Goal: Information Seeking & Learning: Learn about a topic

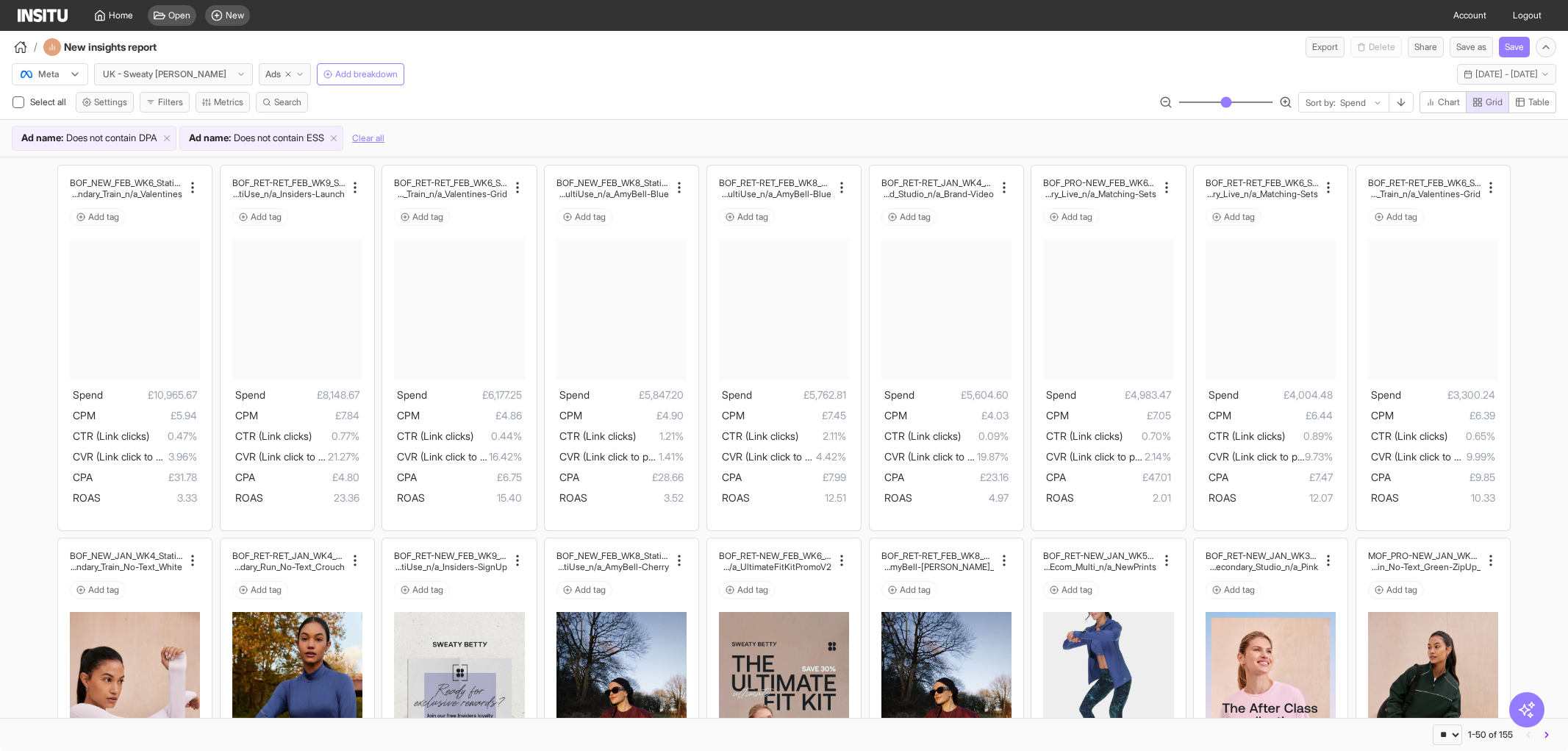
select select "**"
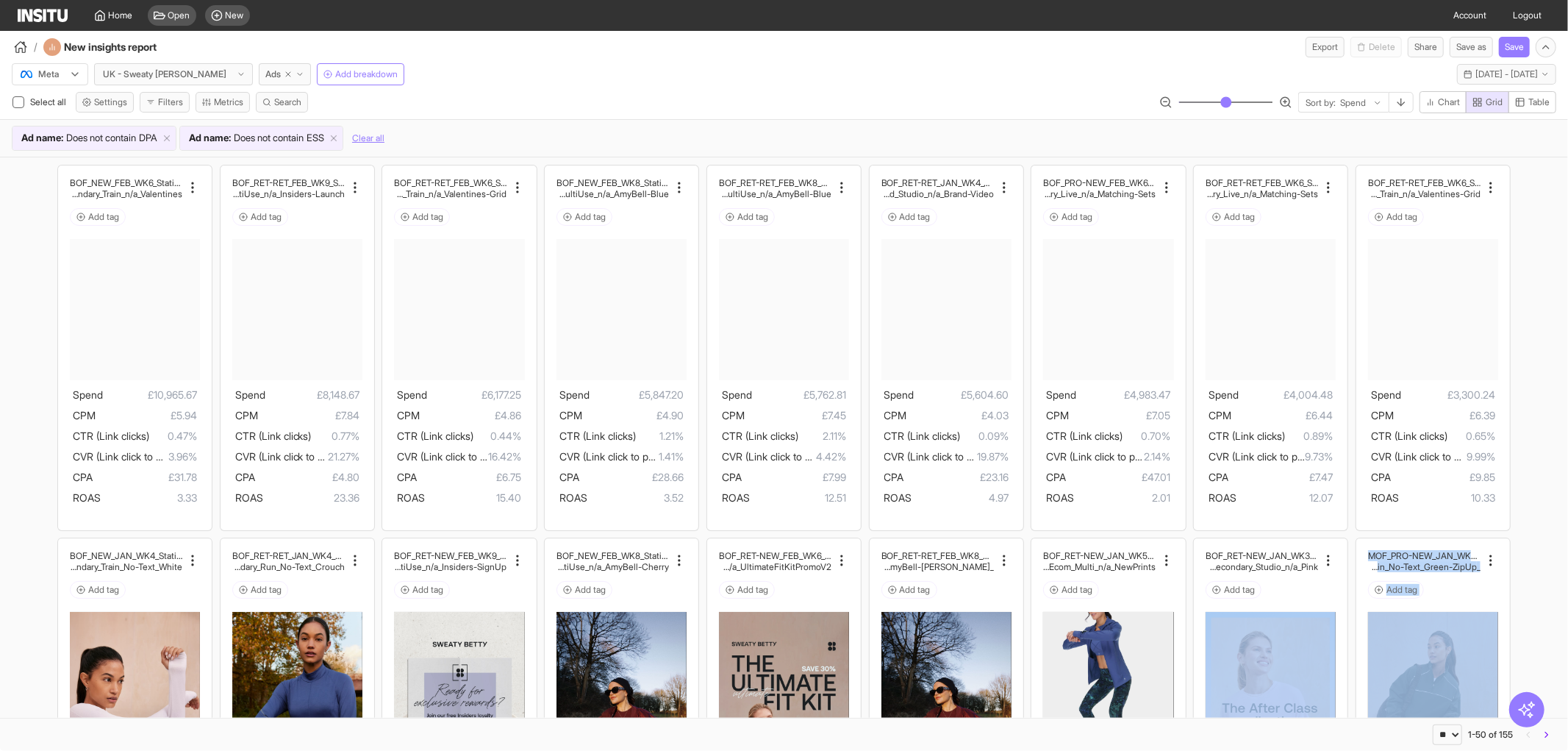
scroll to position [435, 0]
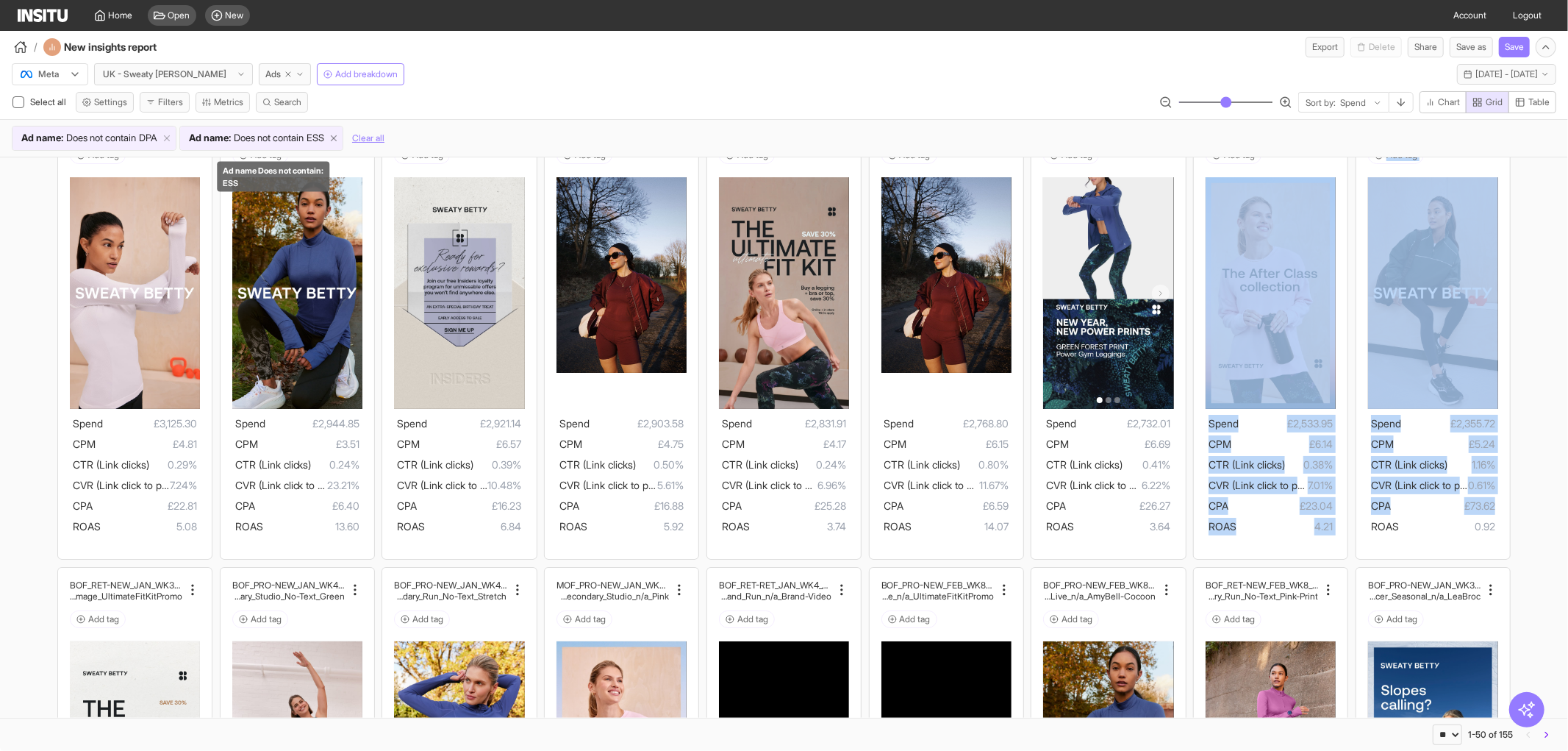
click at [339, 136] on icon at bounding box center [334, 139] width 10 height 10
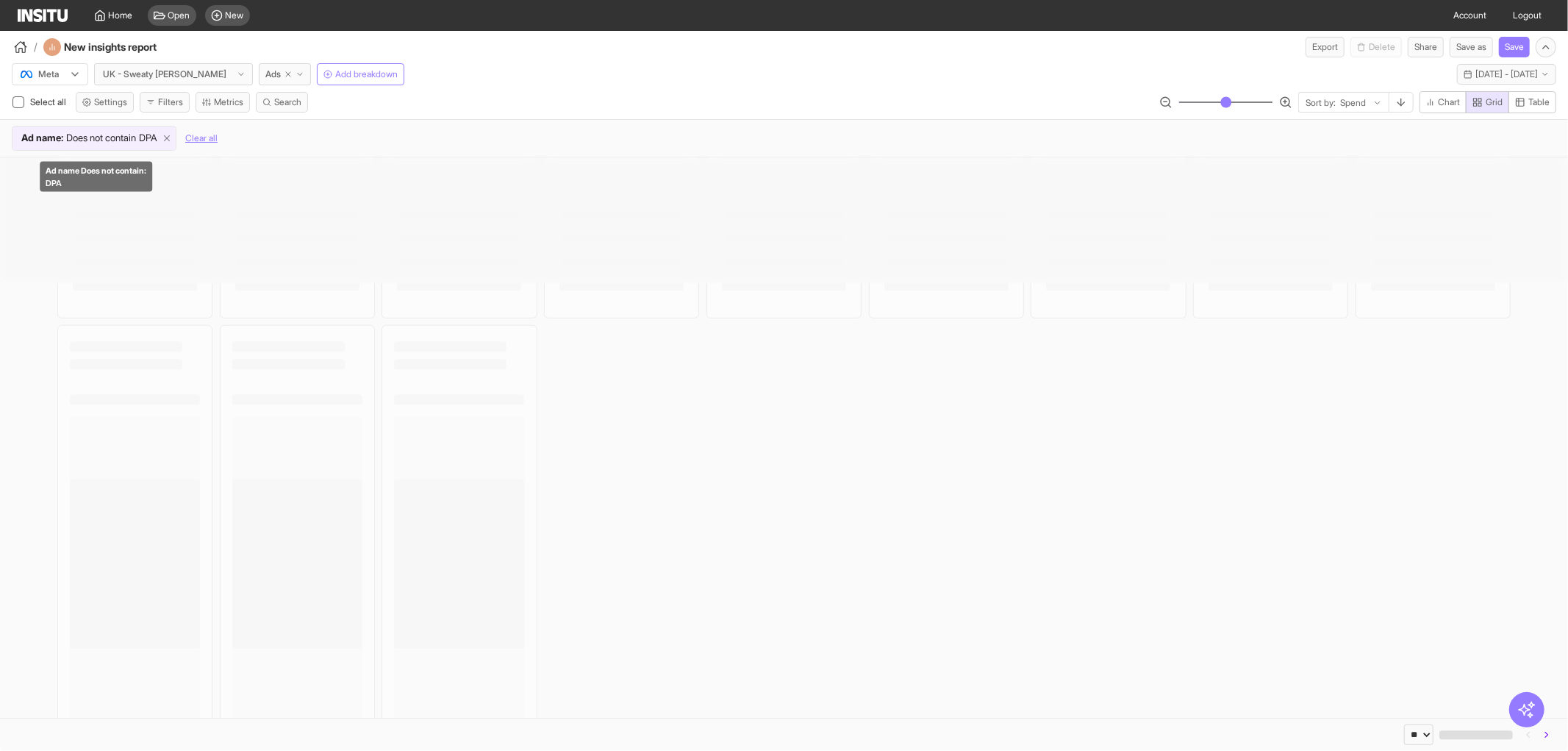
click at [172, 137] on icon at bounding box center [167, 139] width 10 height 10
click at [1476, 71] on span "Sat 1 - Fri 28 Feb, 2025" at bounding box center [1506, 74] width 62 height 12
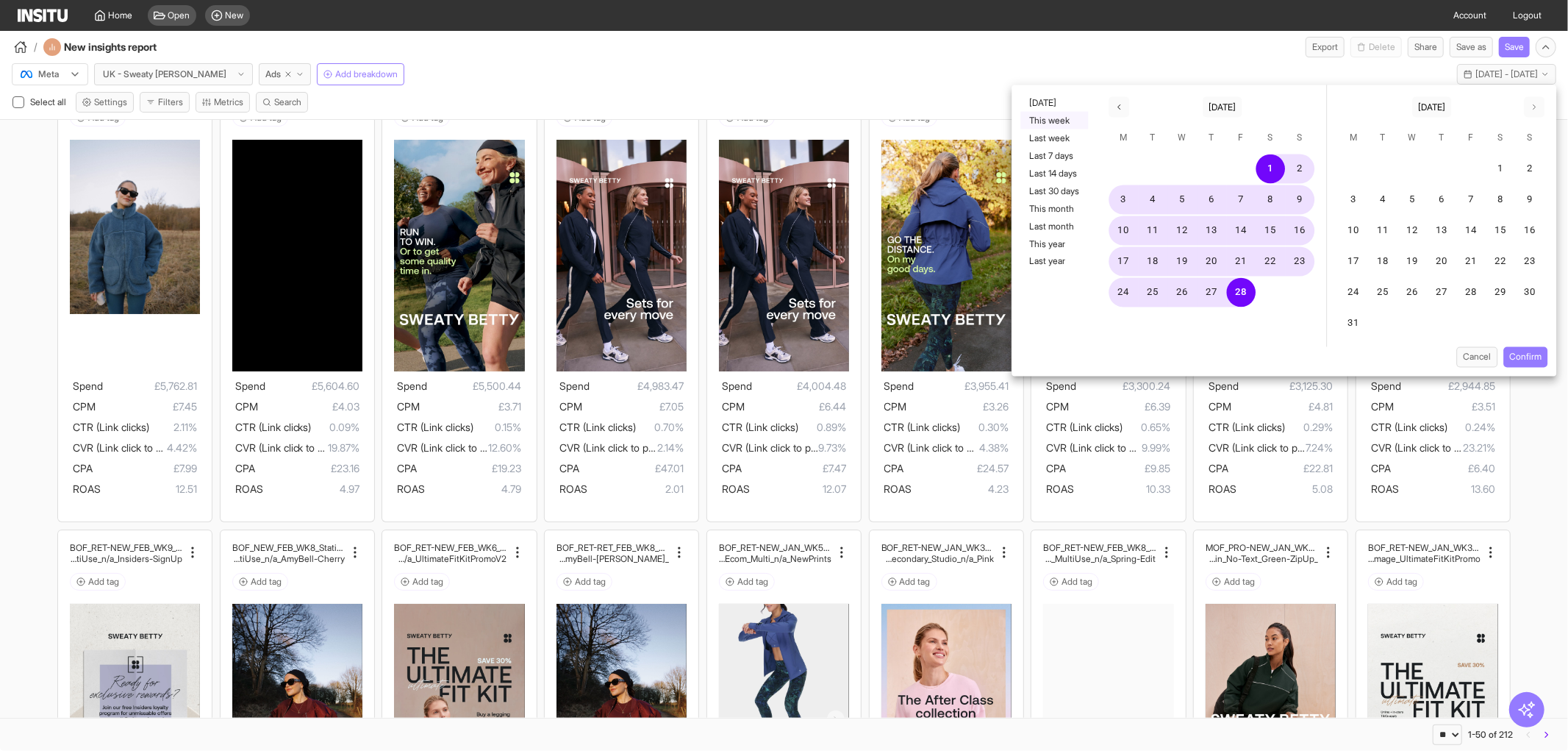
click at [1055, 117] on button "This week" at bounding box center [1055, 120] width 68 height 18
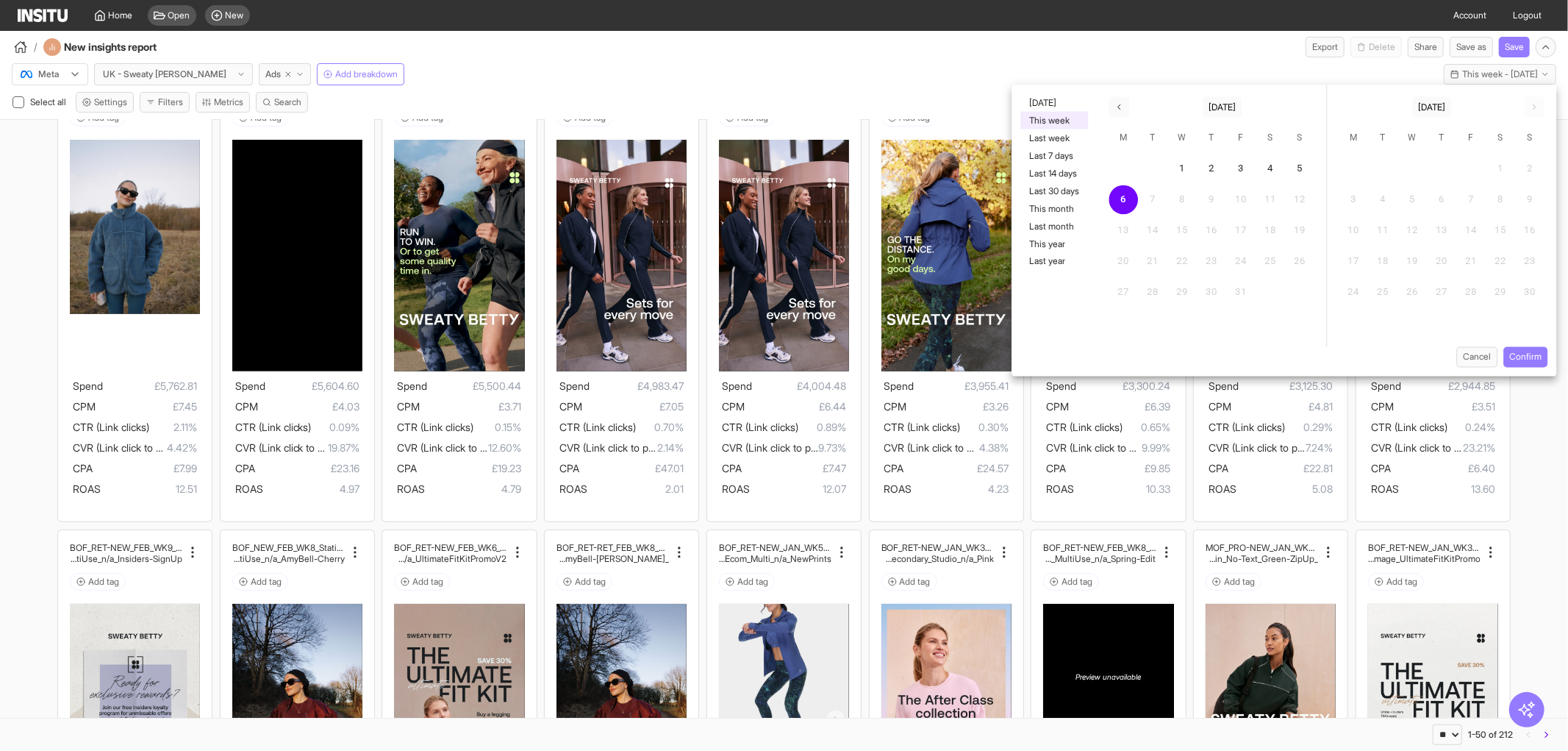
click at [1128, 216] on div "13" at bounding box center [1123, 231] width 30 height 30
click at [1128, 204] on button "6" at bounding box center [1124, 199] width 30 height 30
click at [1126, 201] on button "6" at bounding box center [1124, 199] width 30 height 30
click at [1533, 351] on button "Confirm" at bounding box center [1526, 357] width 44 height 20
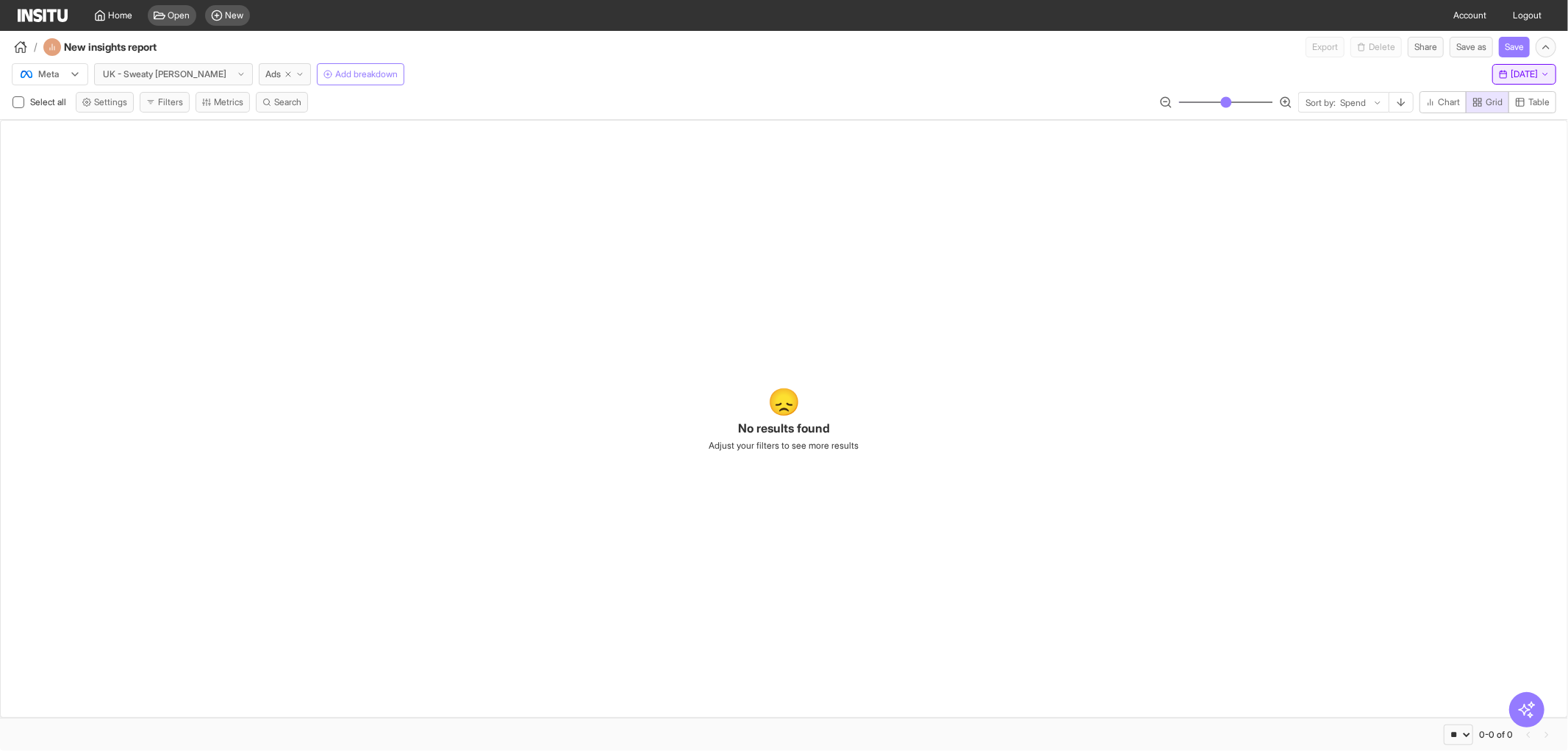
click at [1511, 74] on span "Mon 6 Oct, 2025" at bounding box center [1524, 74] width 27 height 12
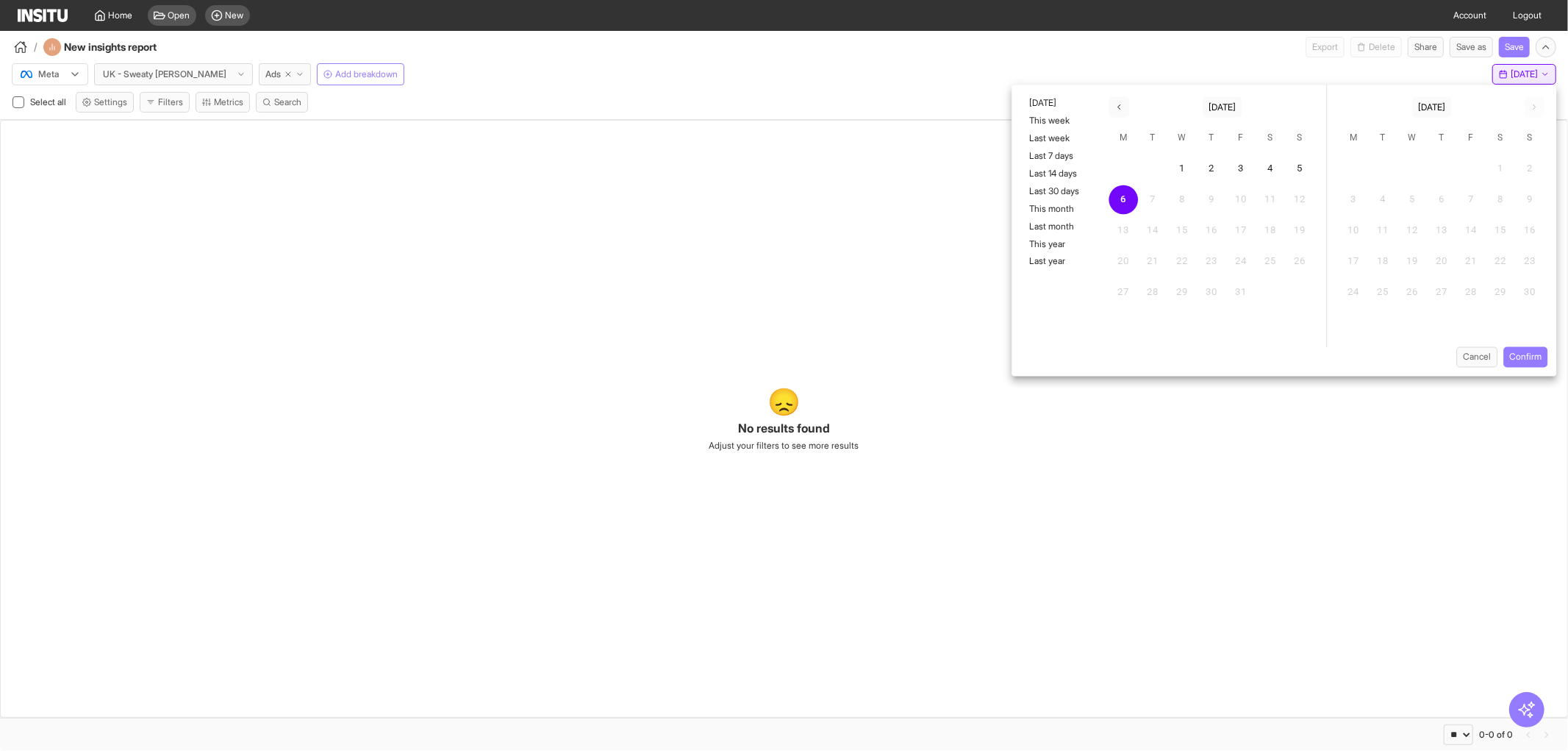
click at [1511, 74] on span "Mon 6 Oct, 2025" at bounding box center [1524, 74] width 27 height 12
click at [498, 109] on div "Select all Settings Filters Metrics Search Sort by: Spend Chart Grid Table" at bounding box center [784, 105] width 1568 height 28
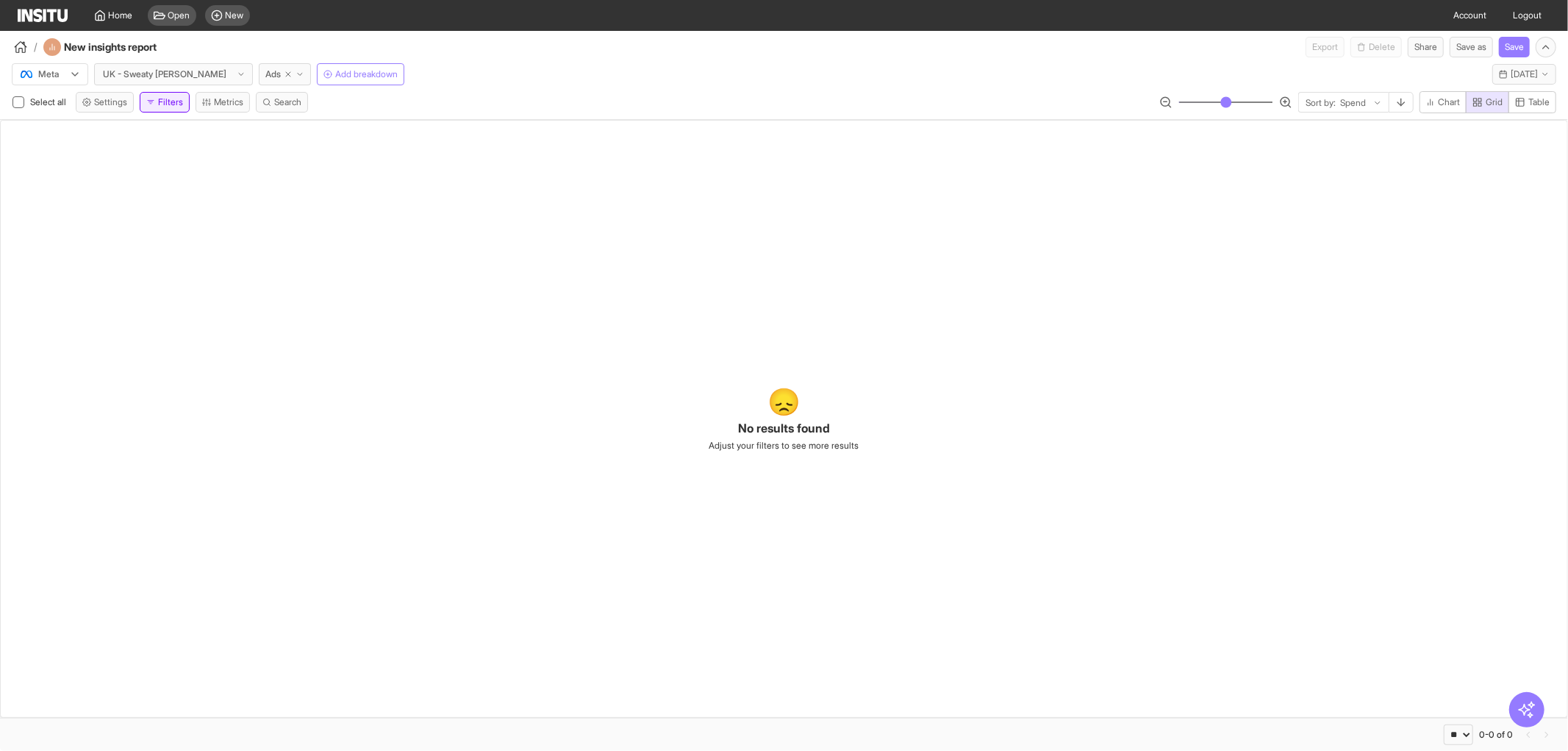
click at [179, 105] on button "Filters" at bounding box center [164, 102] width 50 height 20
click at [225, 92] on icon at bounding box center [224, 92] width 8 height 8
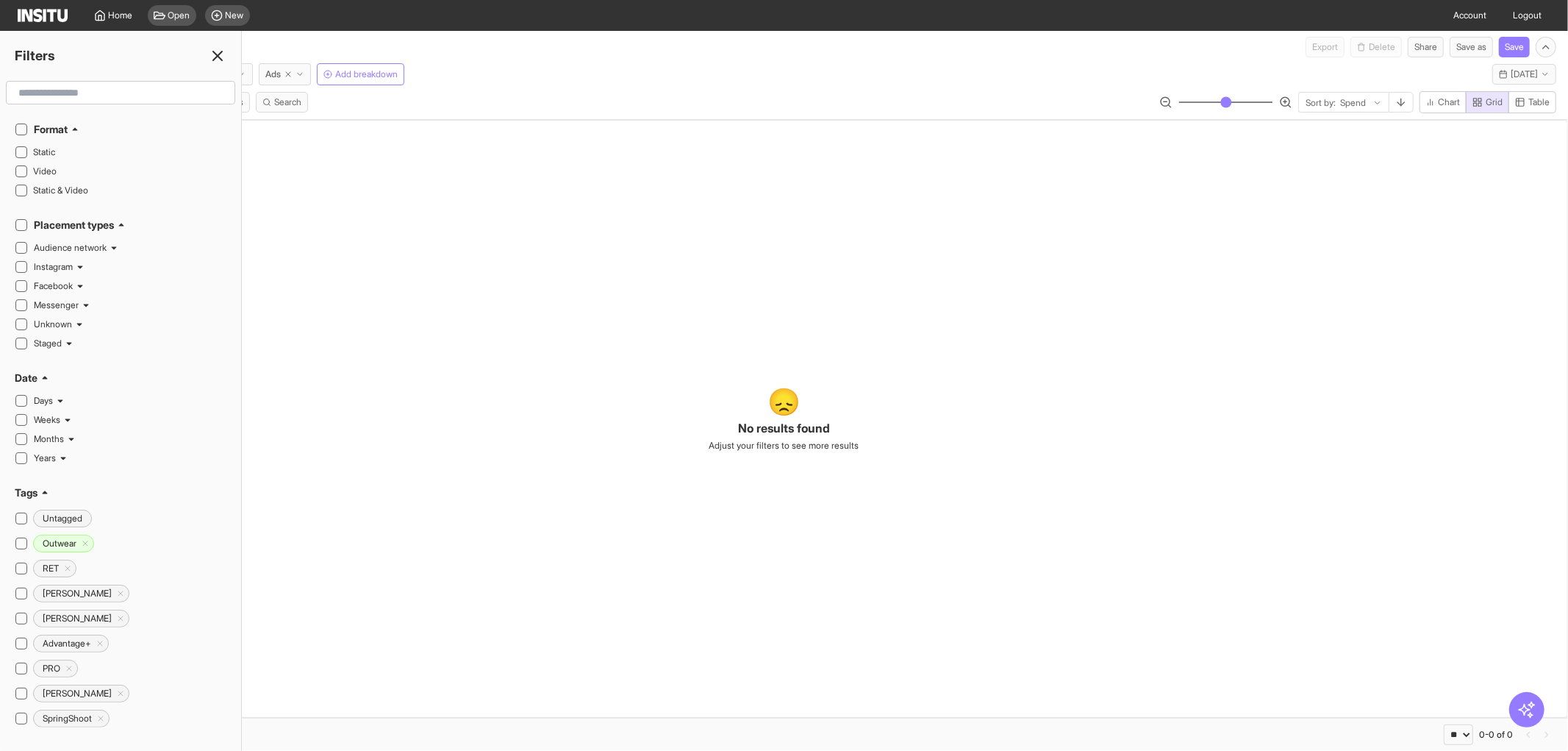
click at [211, 60] on icon at bounding box center [217, 56] width 18 height 18
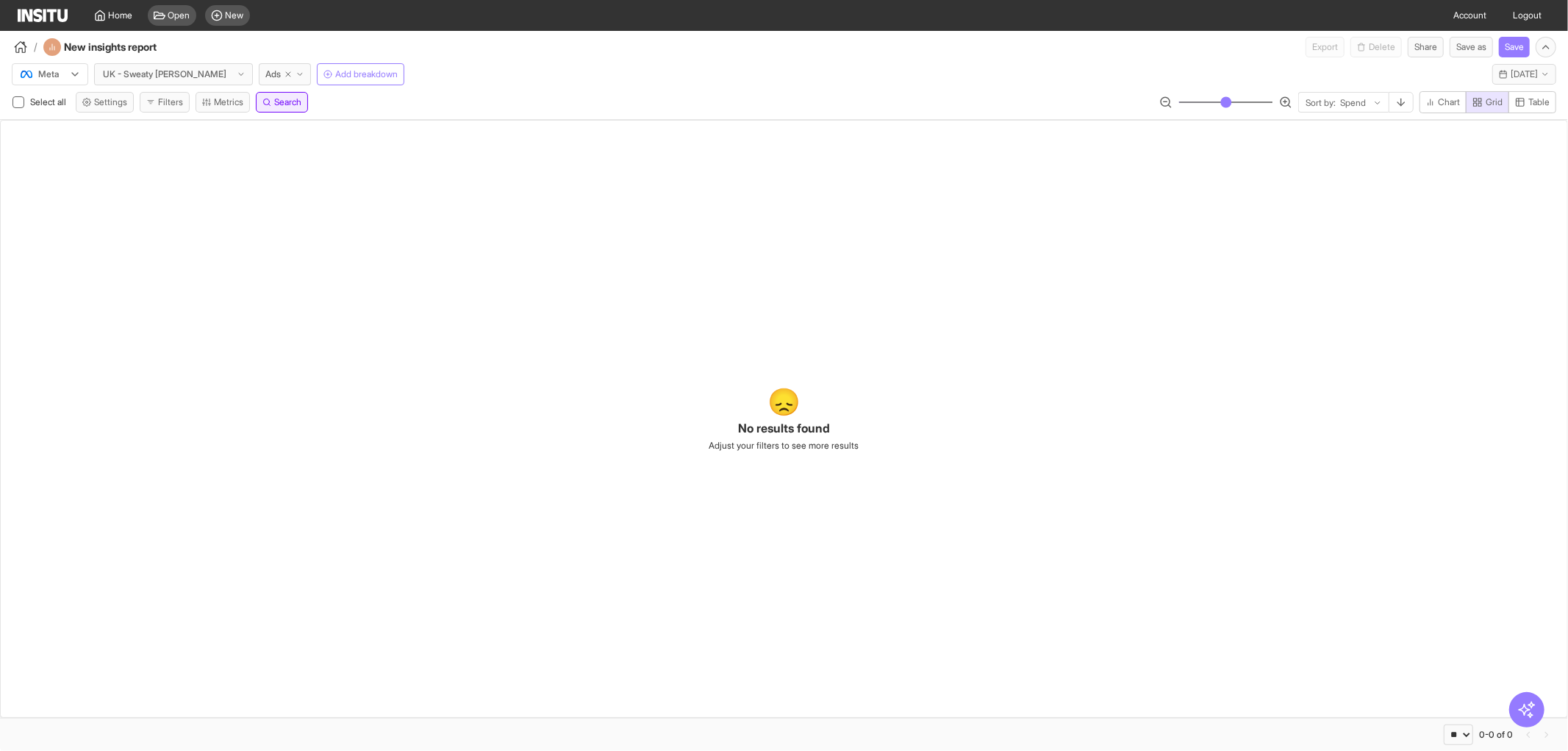
click at [301, 104] on span "Search" at bounding box center [288, 102] width 27 height 12
click at [441, 89] on div "**********" at bounding box center [784, 88] width 1568 height 62
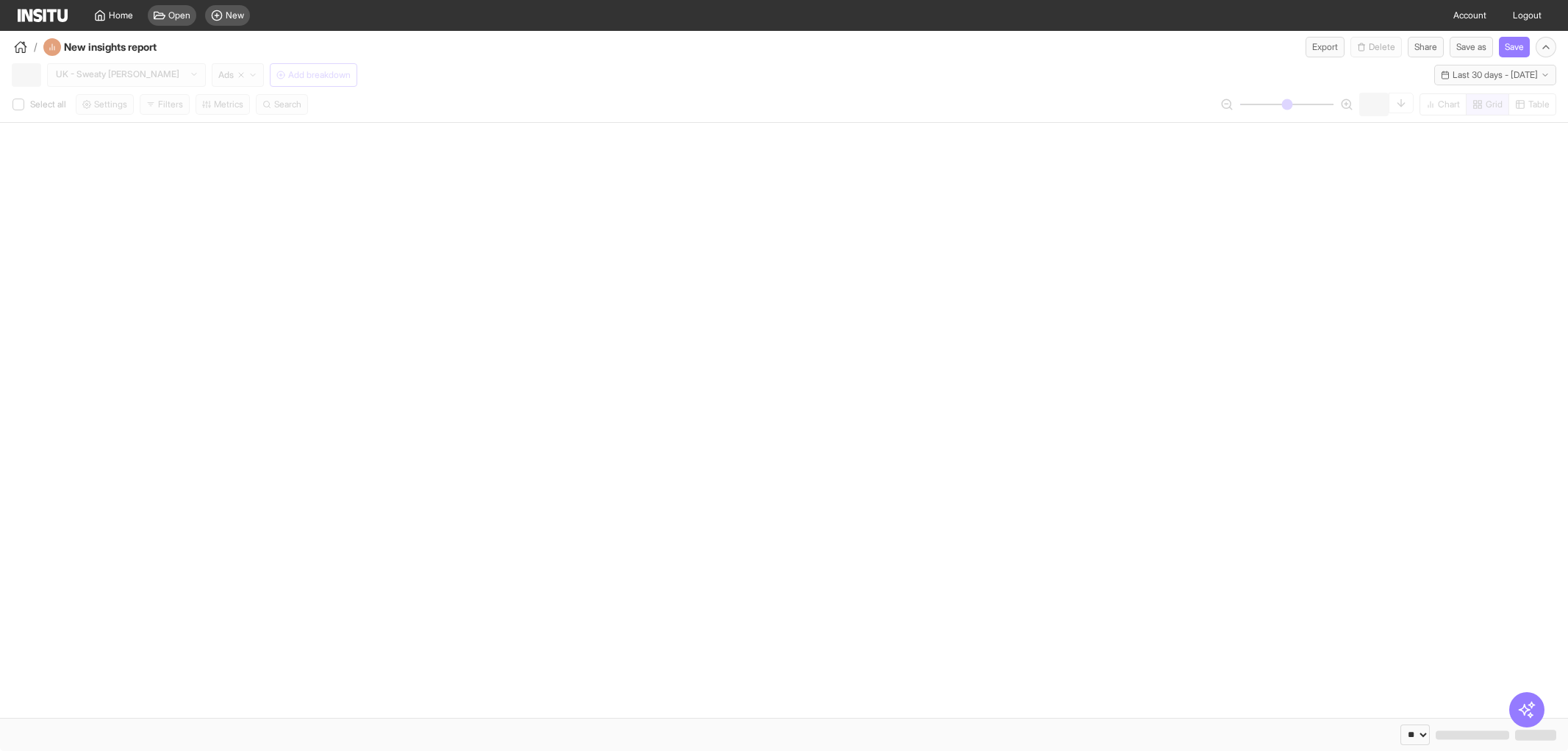
select select "**"
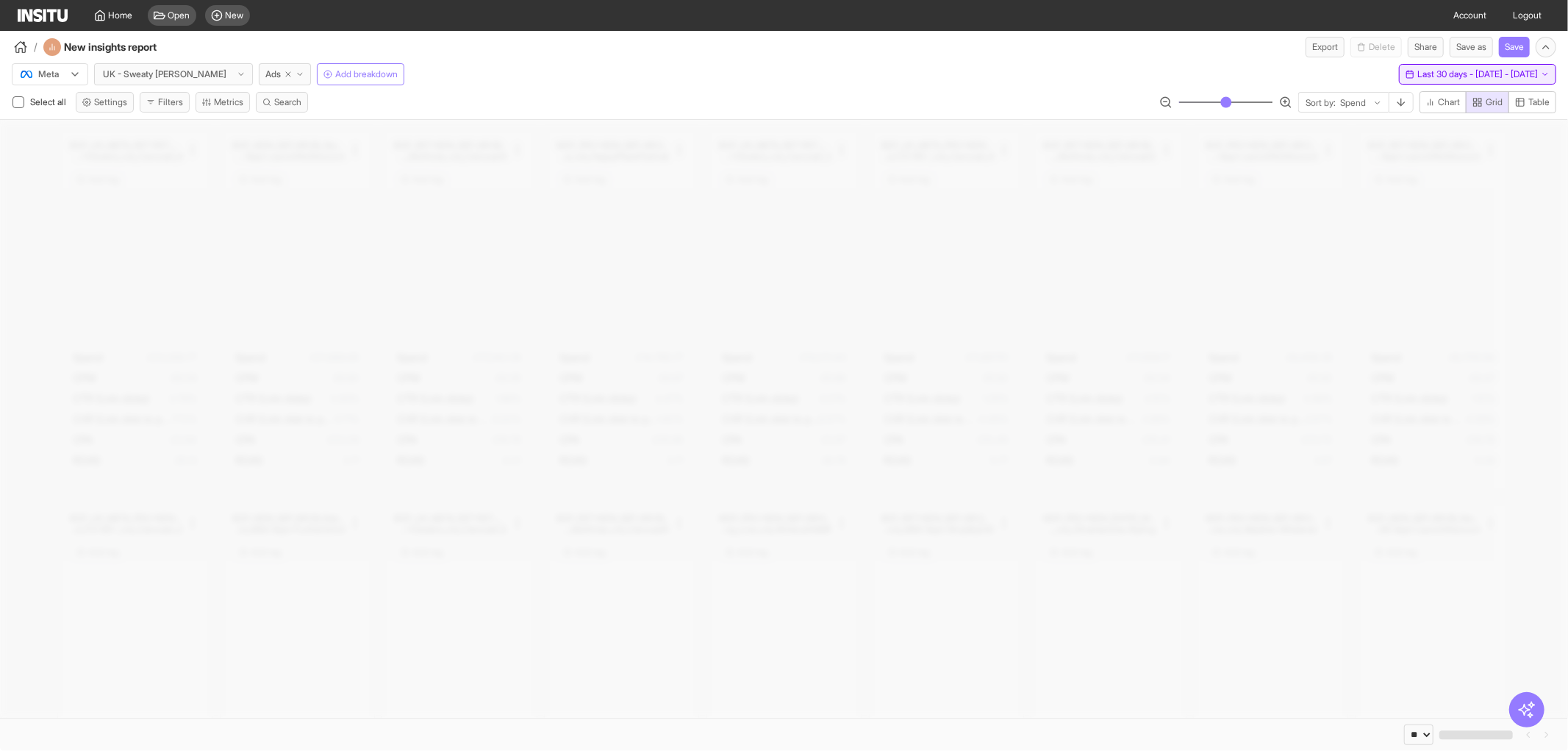
click at [1418, 71] on span "Last 30 days - [DATE] - [DATE]" at bounding box center [1478, 74] width 121 height 12
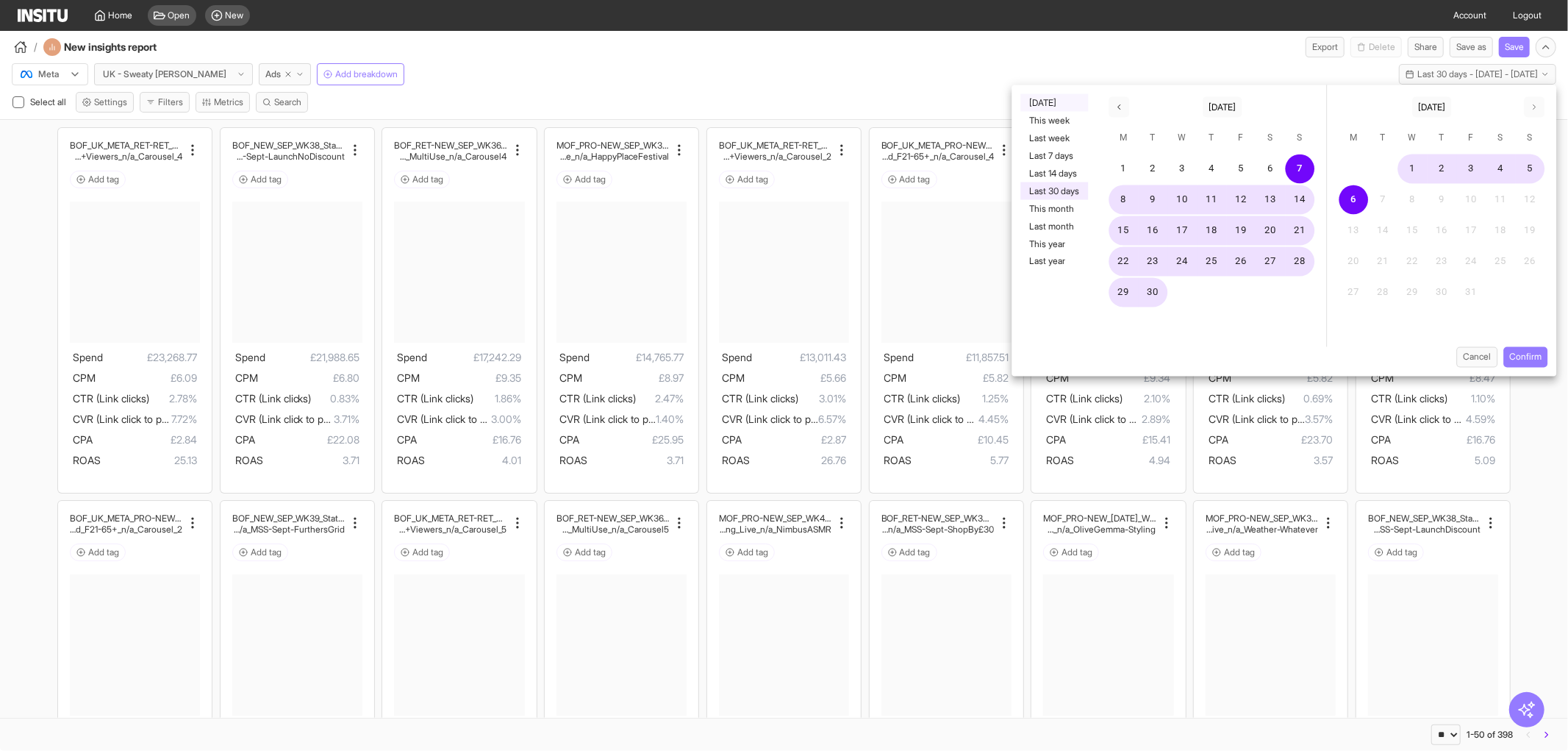
click at [1045, 101] on button "[DATE]" at bounding box center [1055, 102] width 68 height 18
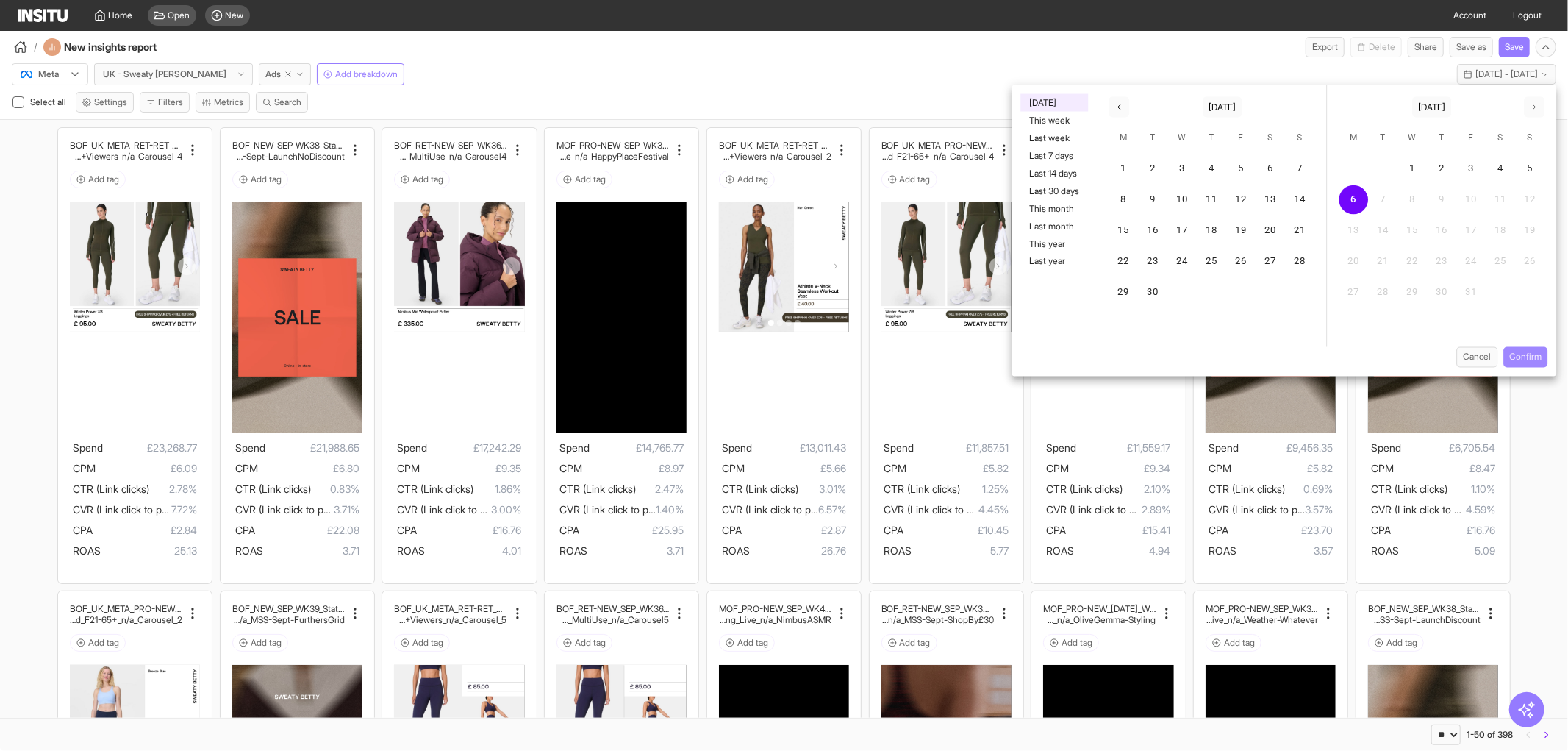
click at [1530, 356] on button "Confirm" at bounding box center [1526, 357] width 44 height 20
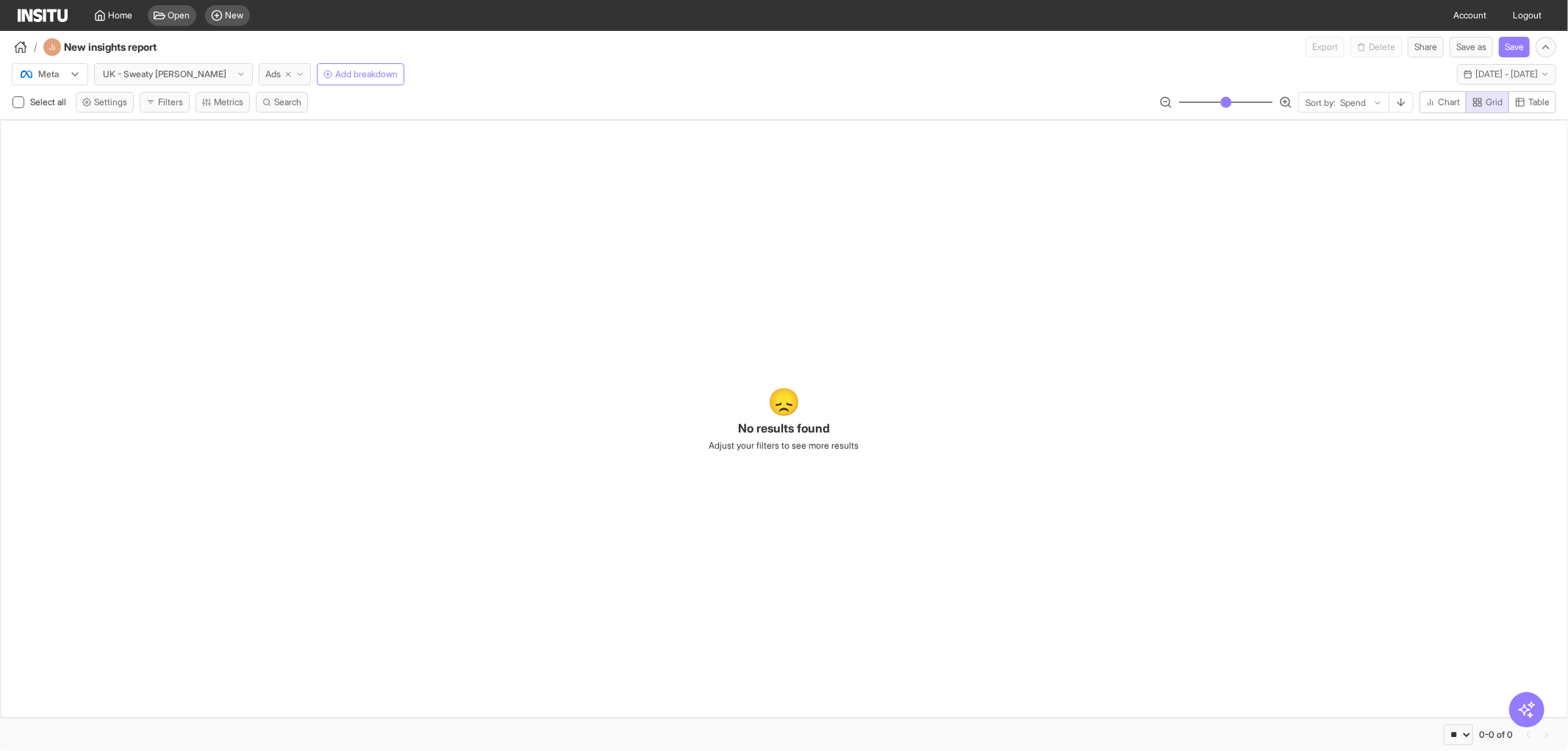
click at [286, 75] on line "button" at bounding box center [288, 73] width 4 height 4
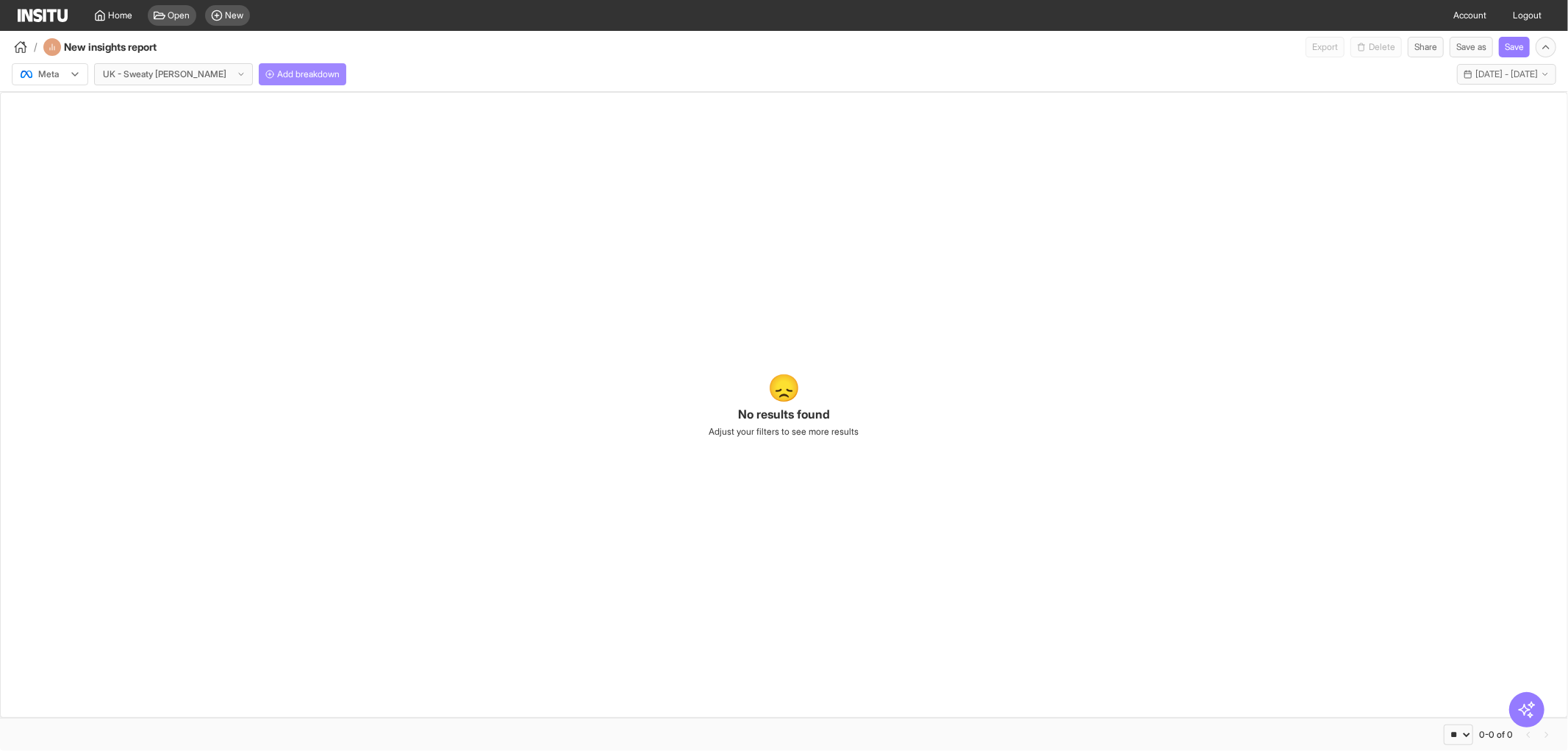
click at [279, 73] on span "Add breakdown" at bounding box center [308, 74] width 62 height 12
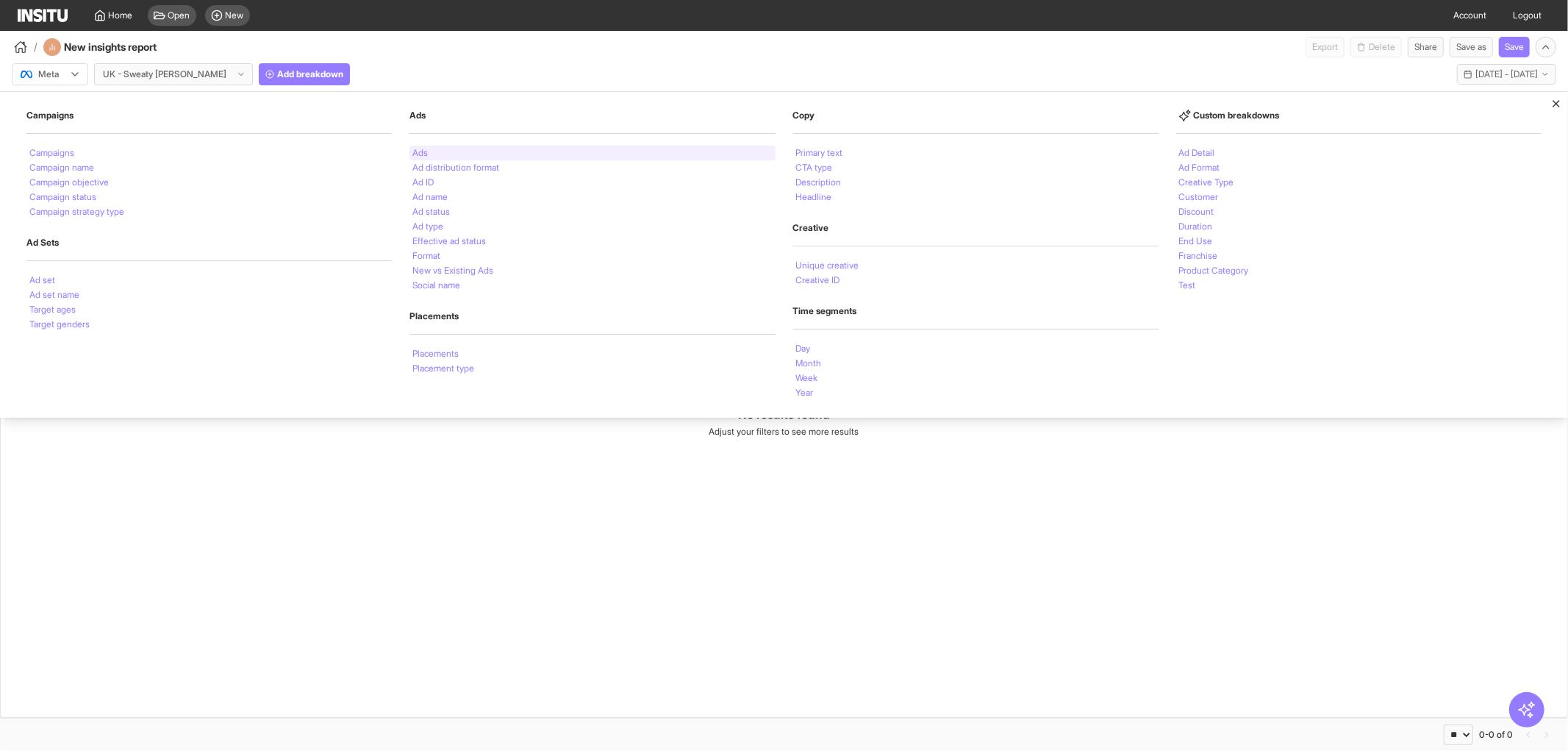
click at [435, 152] on div "Ads" at bounding box center [592, 152] width 366 height 14
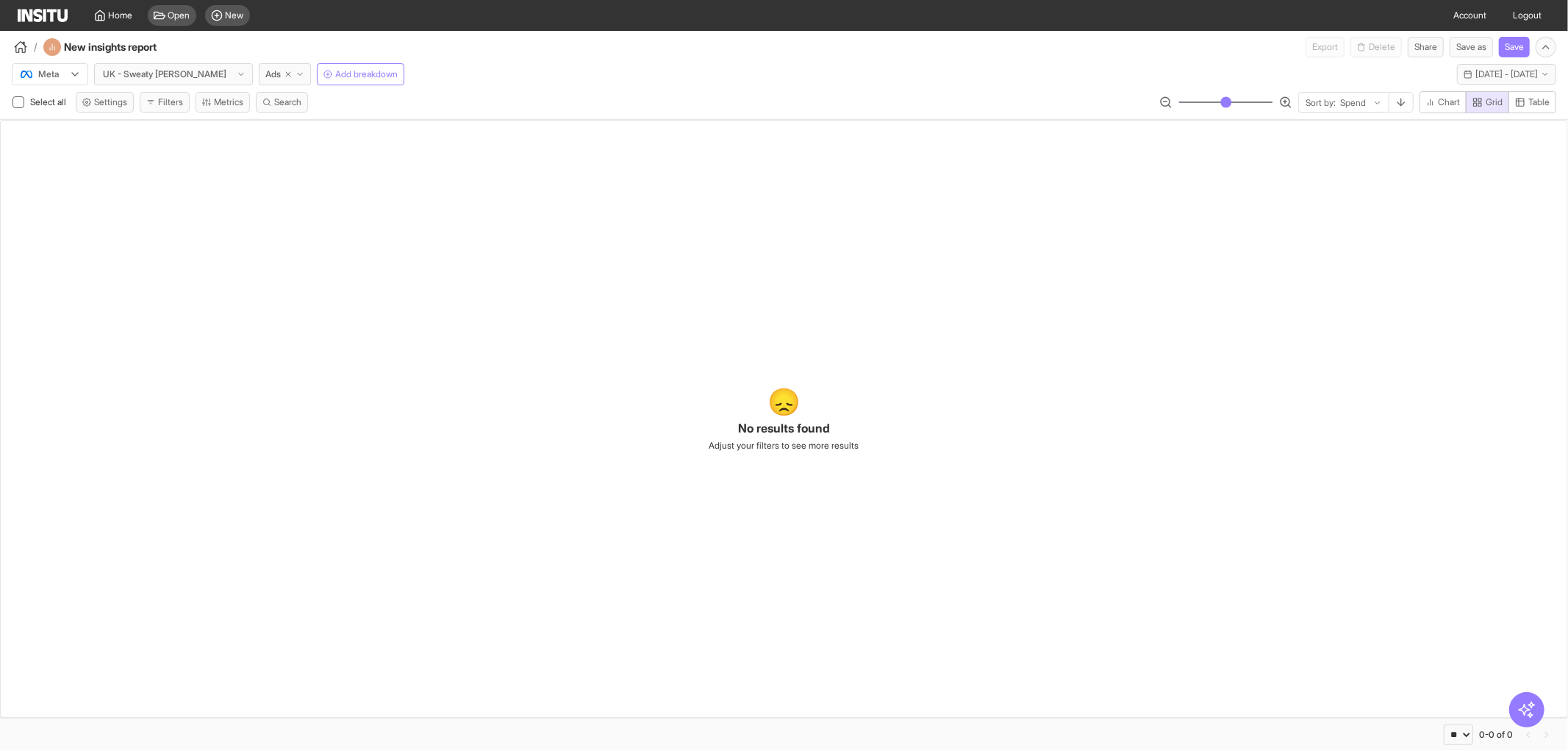
click at [589, 75] on div "Meta UK - Sweaty [PERSON_NAME] Ads Add breakdown [DATE] - [DATE] [DATE] - [DATE]" at bounding box center [784, 71] width 1568 height 28
click at [19, 46] on icon "button" at bounding box center [21, 47] width 14 height 14
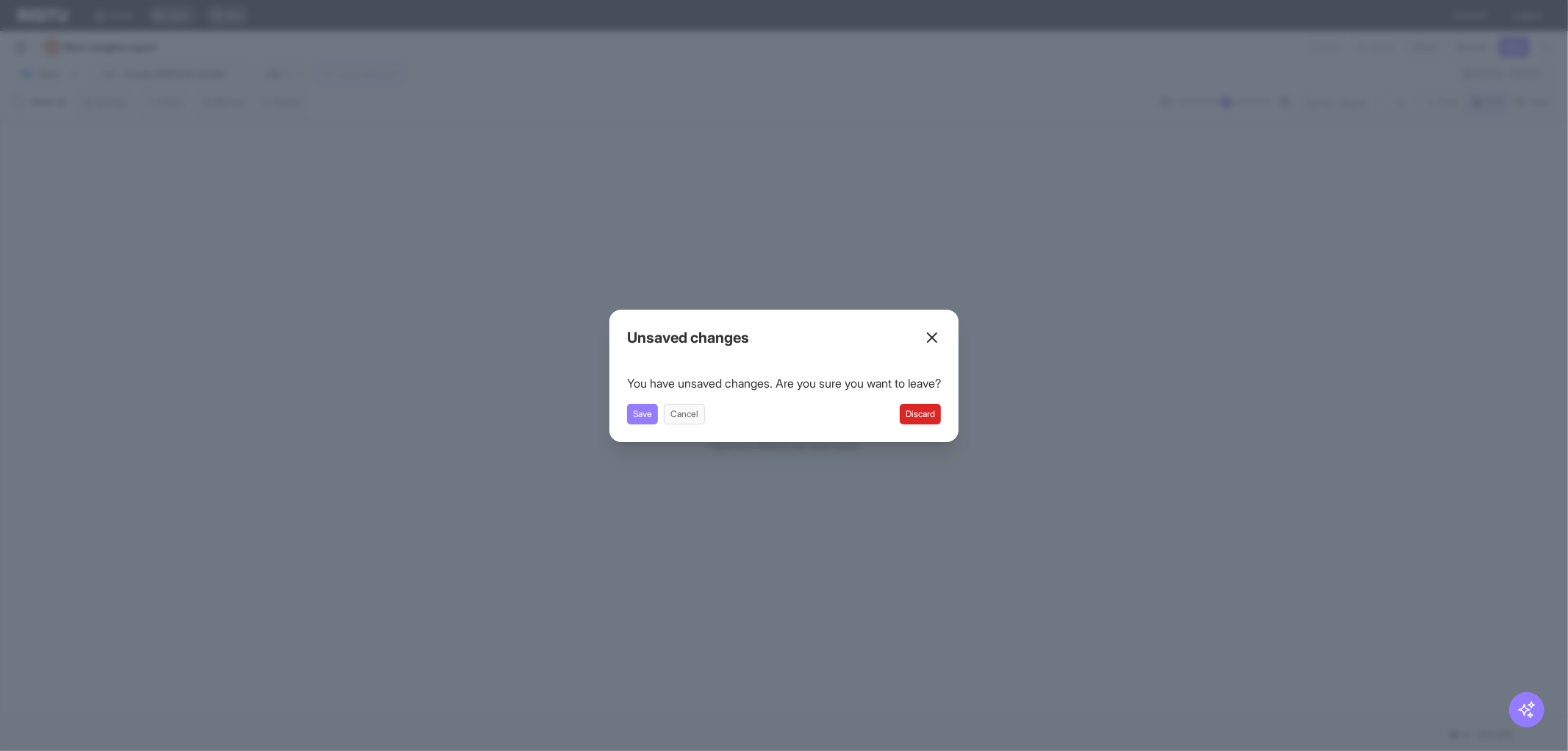
click at [928, 408] on button "Discard" at bounding box center [920, 414] width 41 height 20
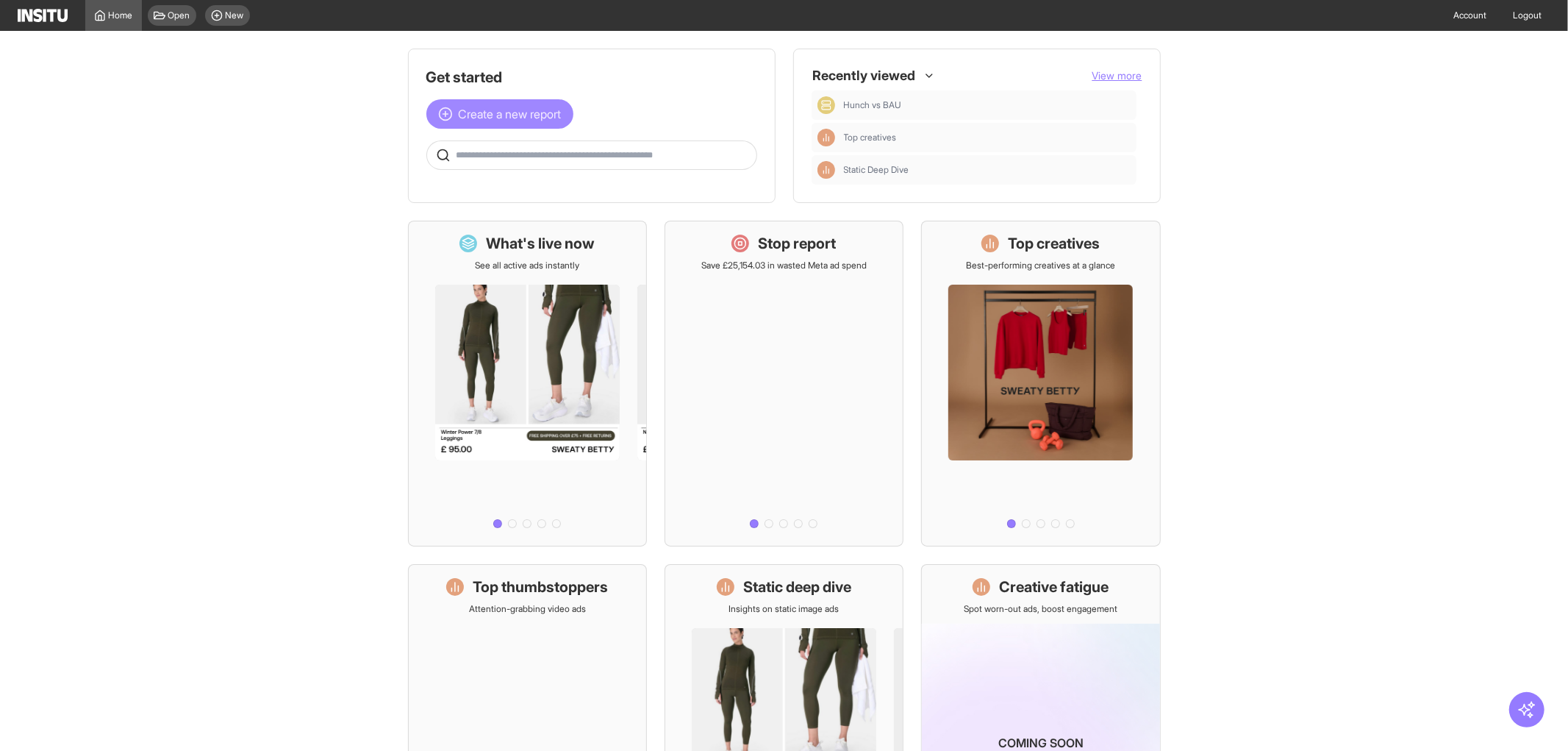
click at [518, 112] on span "Create a new report" at bounding box center [510, 114] width 103 height 18
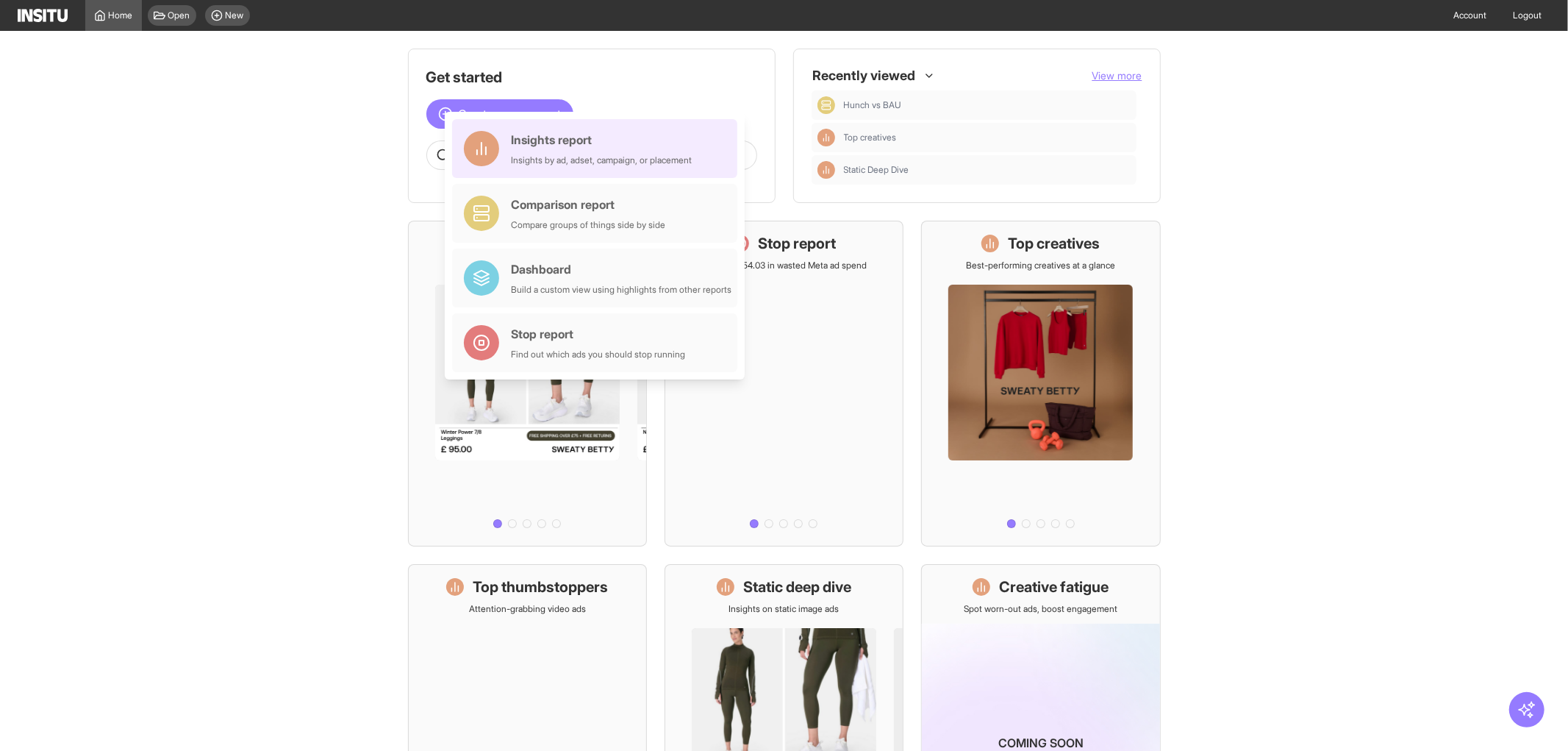
click at [535, 139] on div "Insights report" at bounding box center [601, 139] width 181 height 18
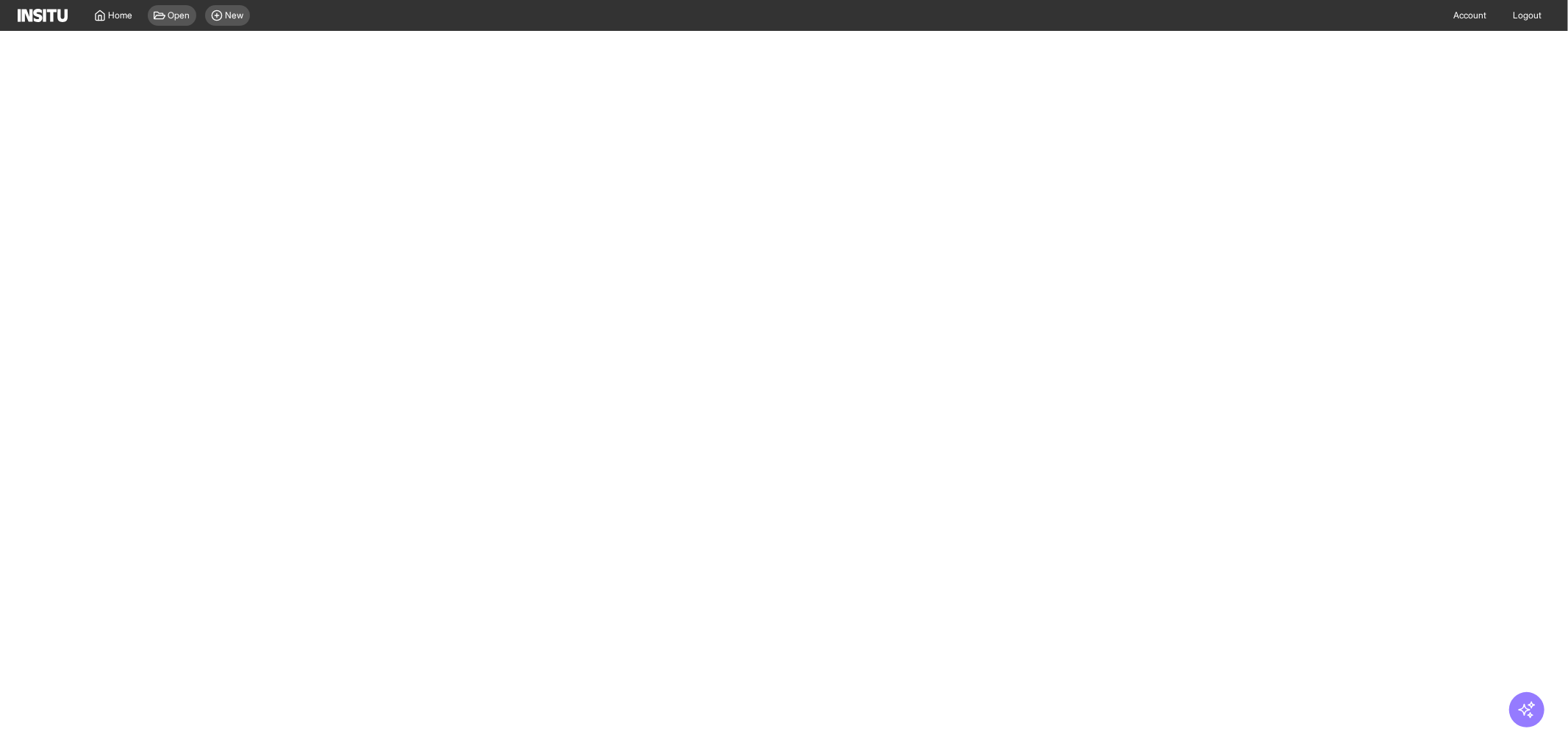
select select "**"
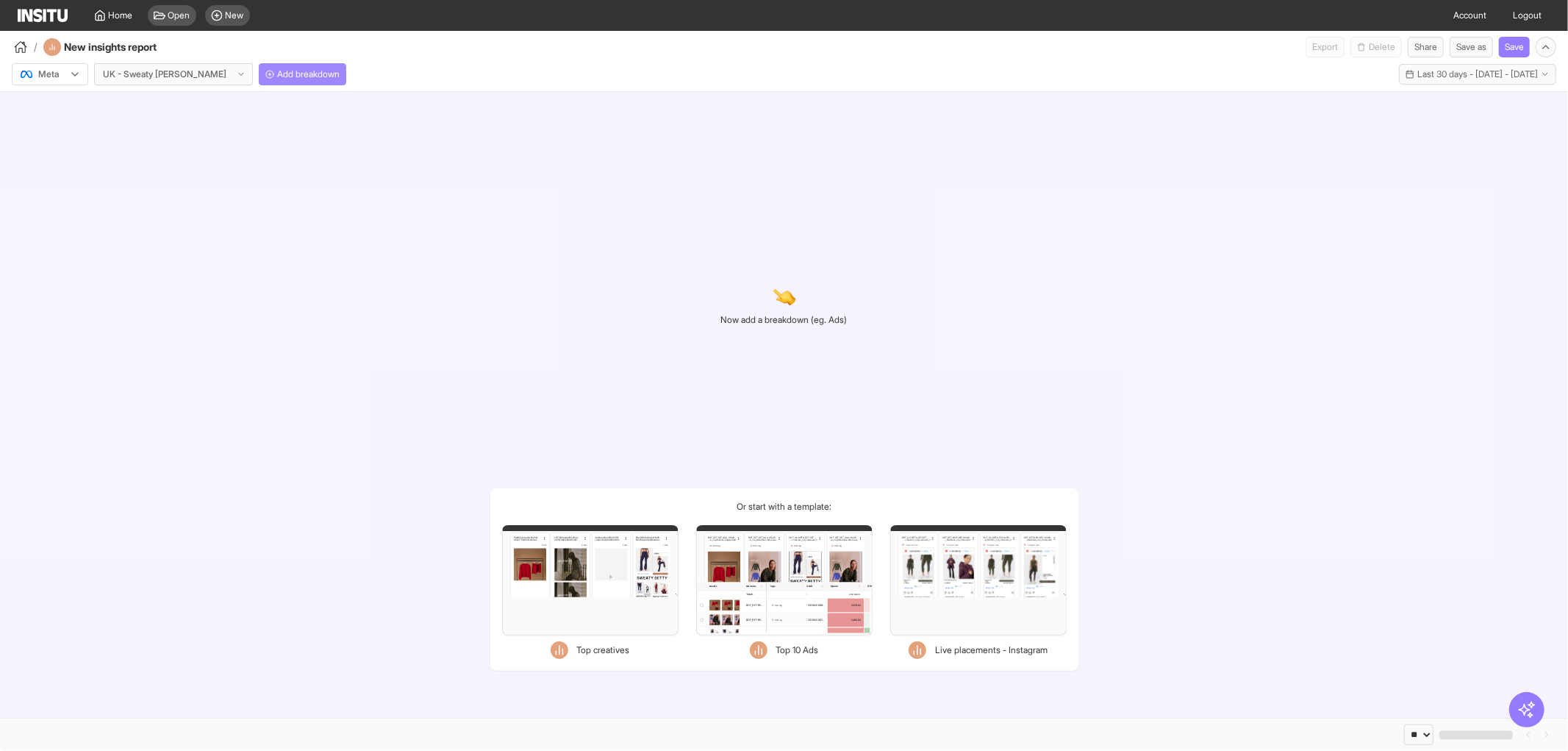
click at [290, 63] on button "Add breakdown" at bounding box center [302, 74] width 88 height 22
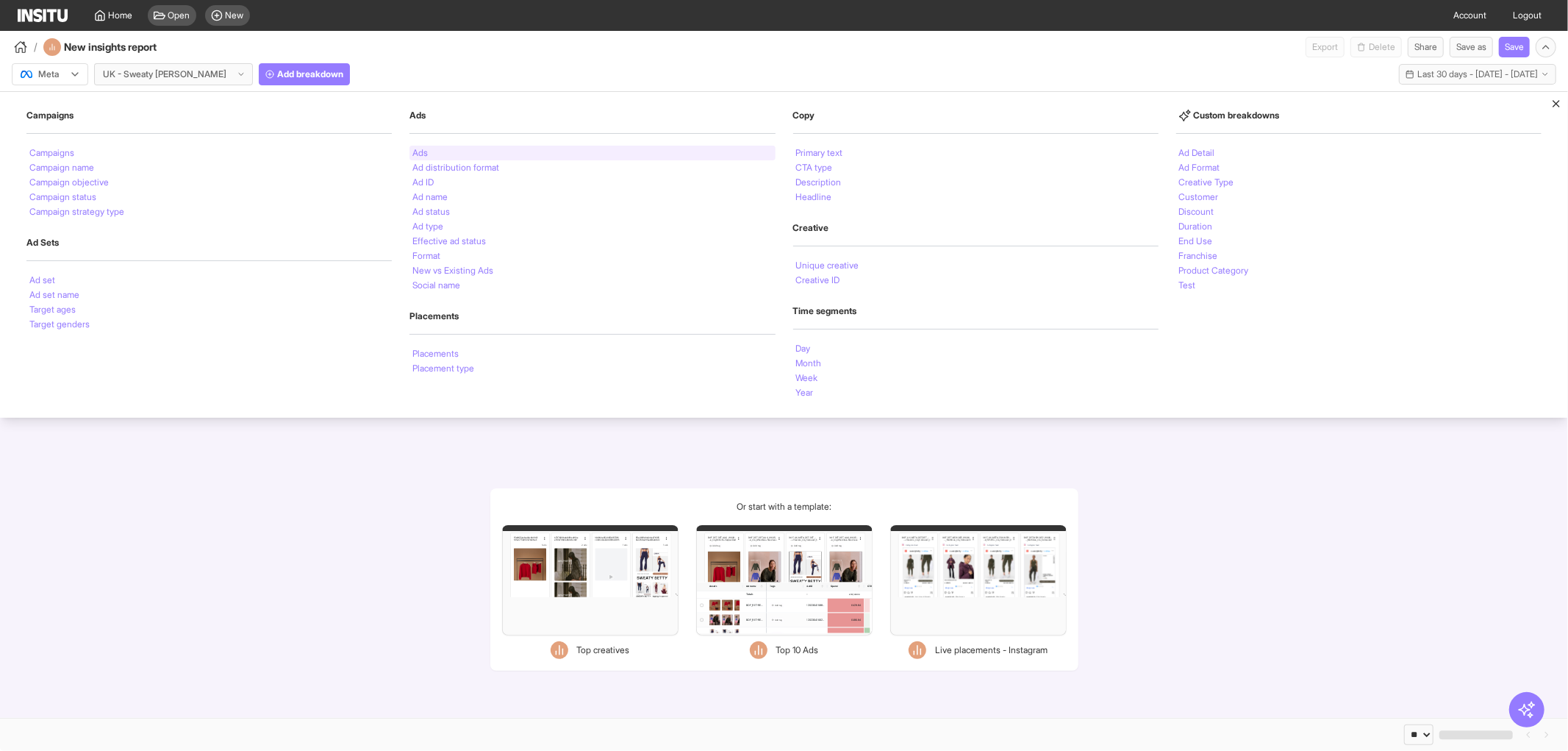
click at [444, 156] on div "Ads" at bounding box center [592, 152] width 366 height 14
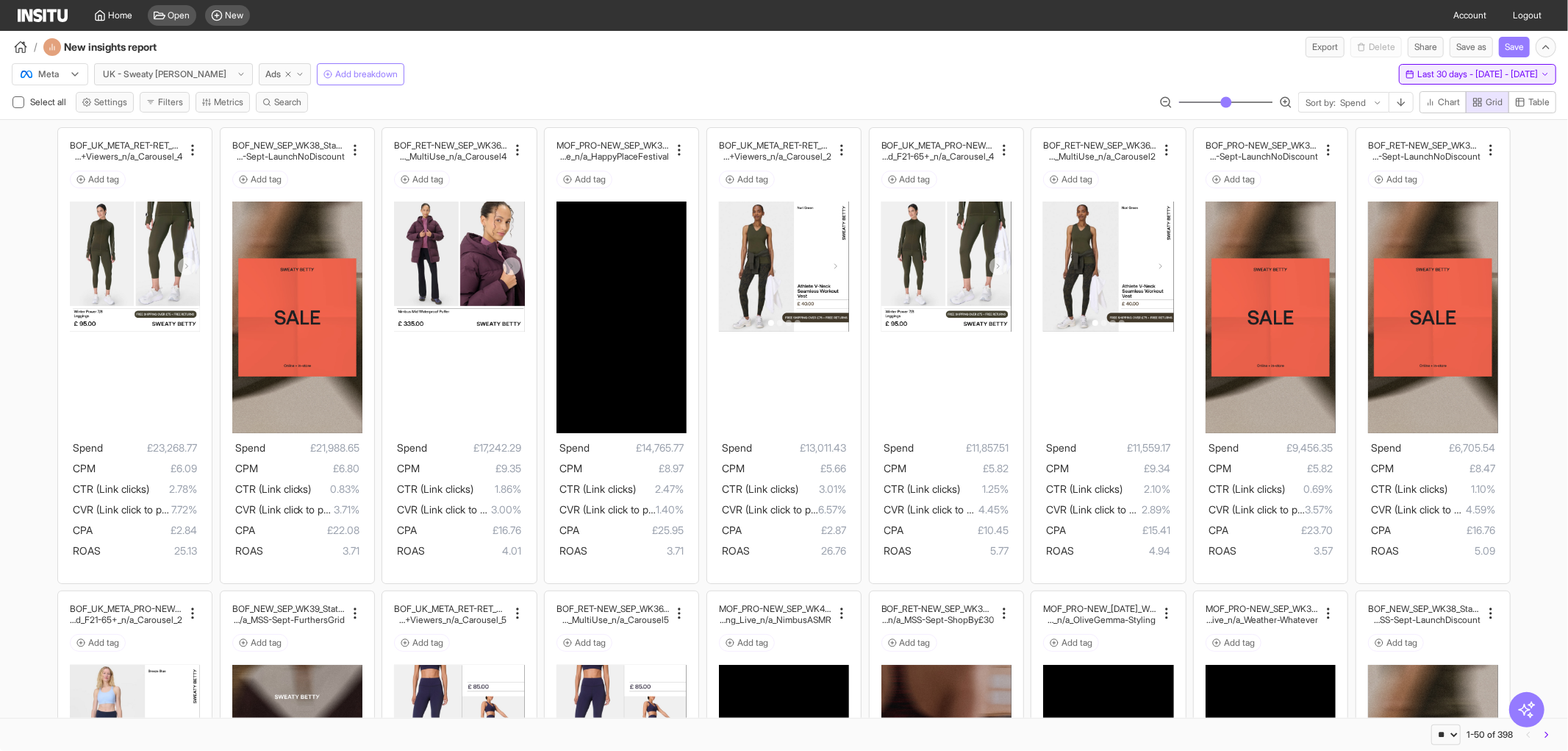
click at [1432, 79] on span "Last 30 days - [DATE] - [DATE]" at bounding box center [1478, 74] width 121 height 12
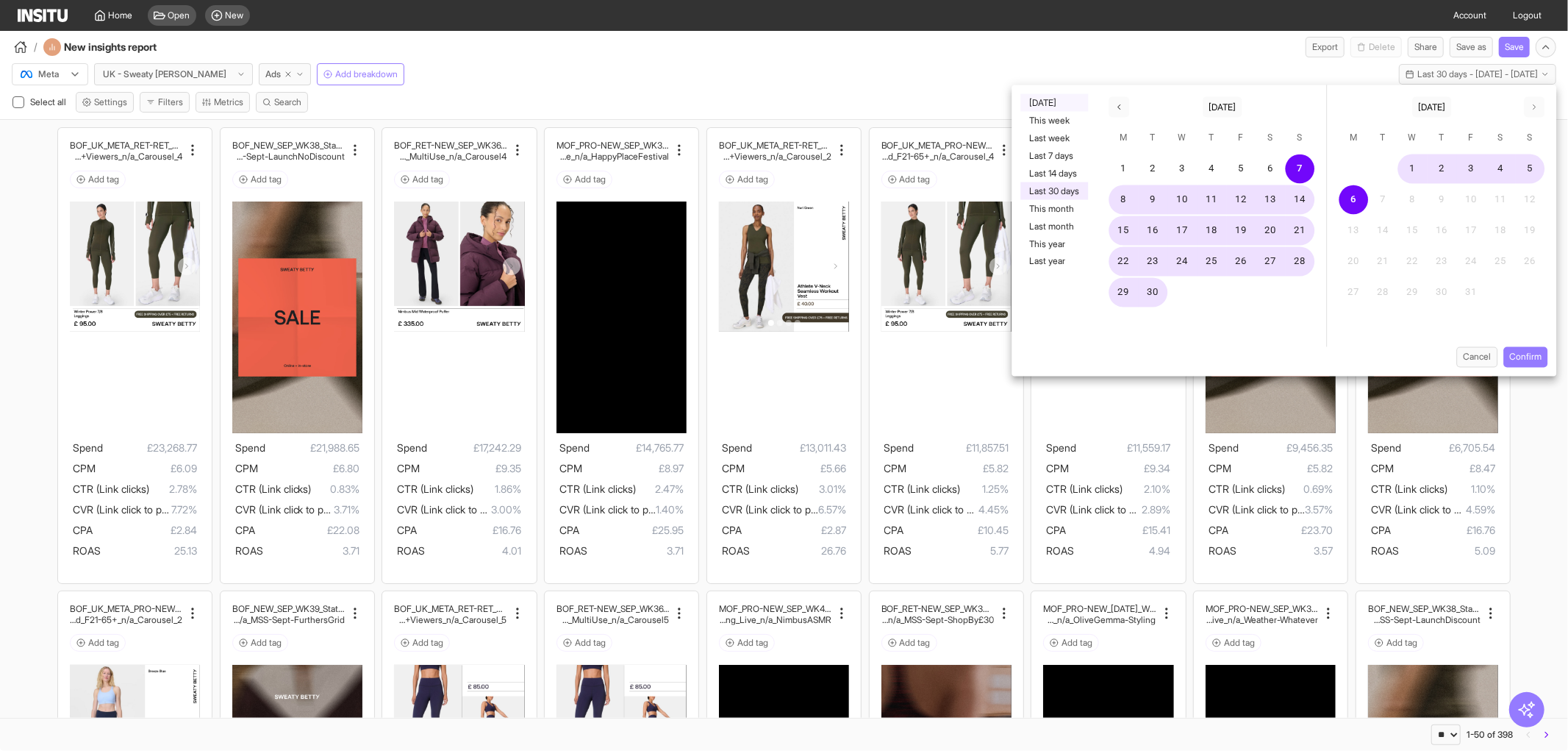
click at [1049, 101] on button "[DATE]" at bounding box center [1055, 102] width 68 height 18
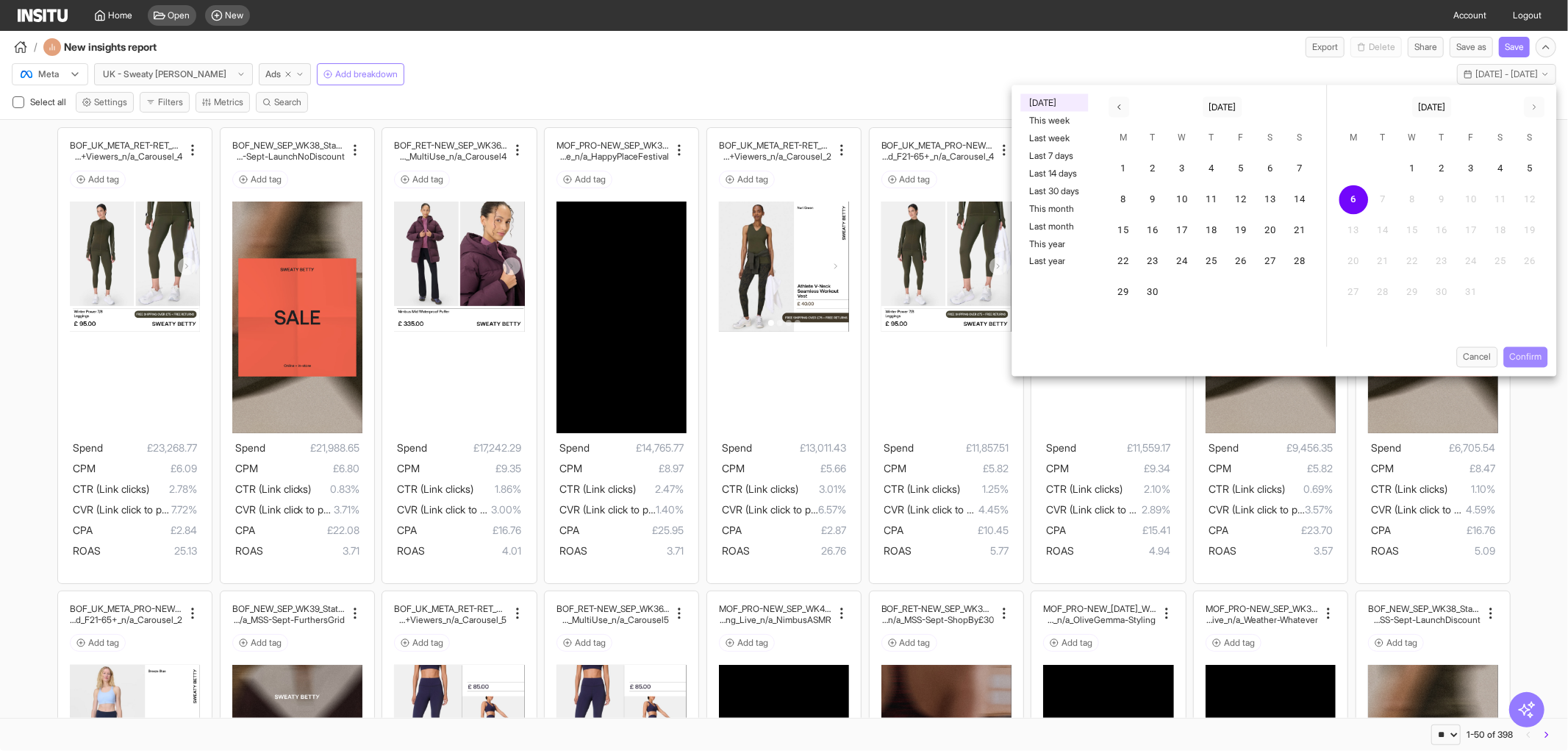
click at [1518, 356] on button "Confirm" at bounding box center [1526, 357] width 44 height 20
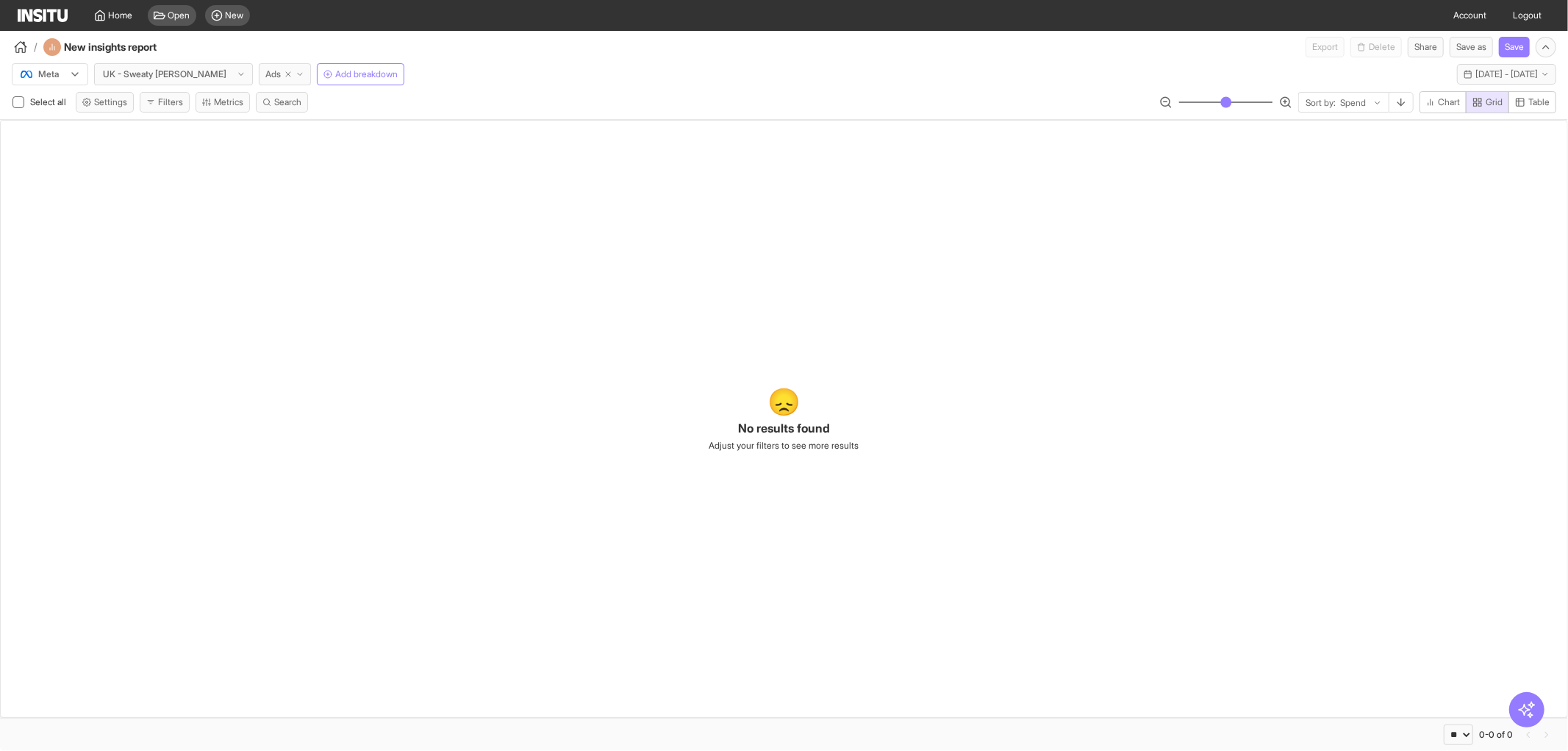
click at [286, 72] on line "button" at bounding box center [288, 73] width 4 height 4
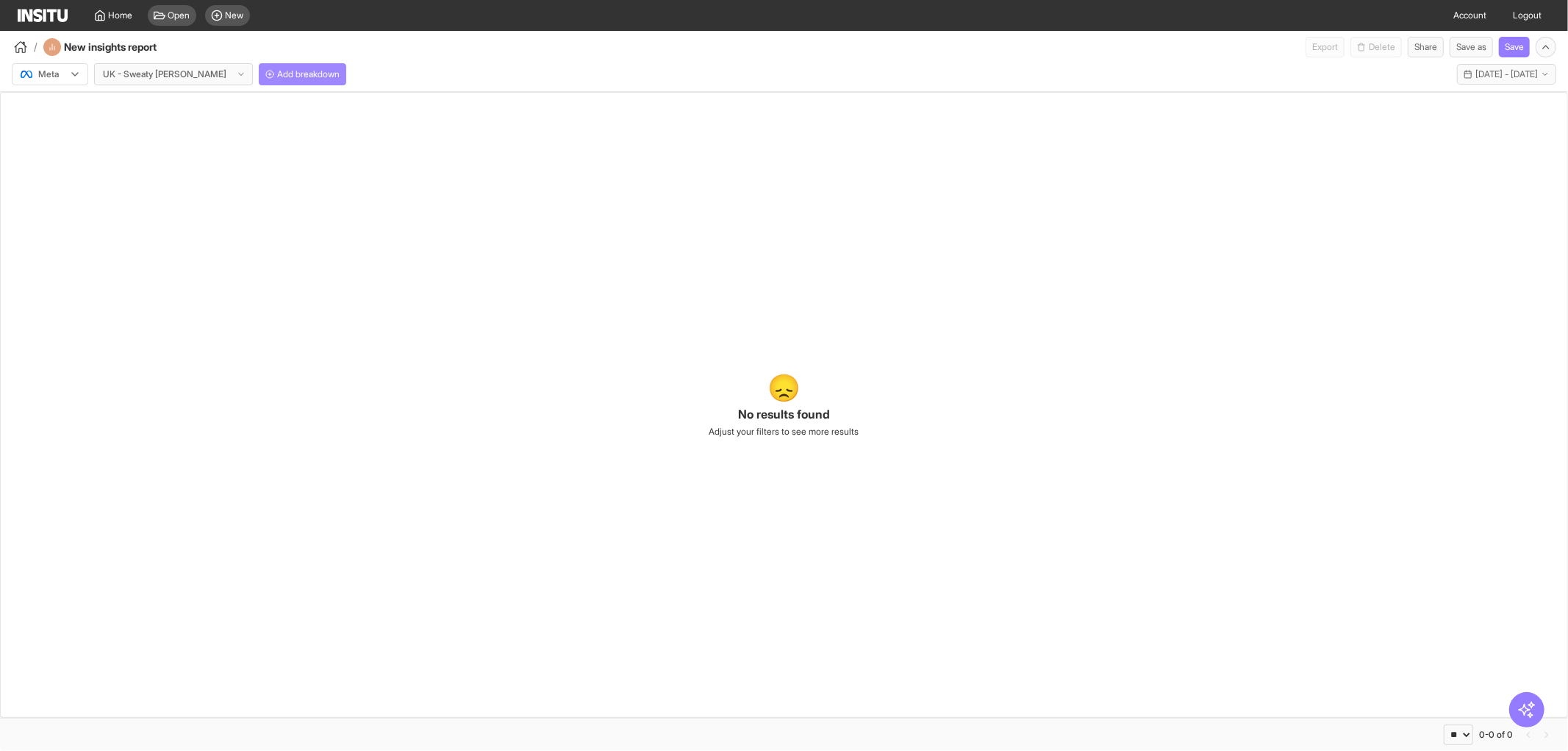
click at [277, 73] on span "Add breakdown" at bounding box center [308, 74] width 62 height 12
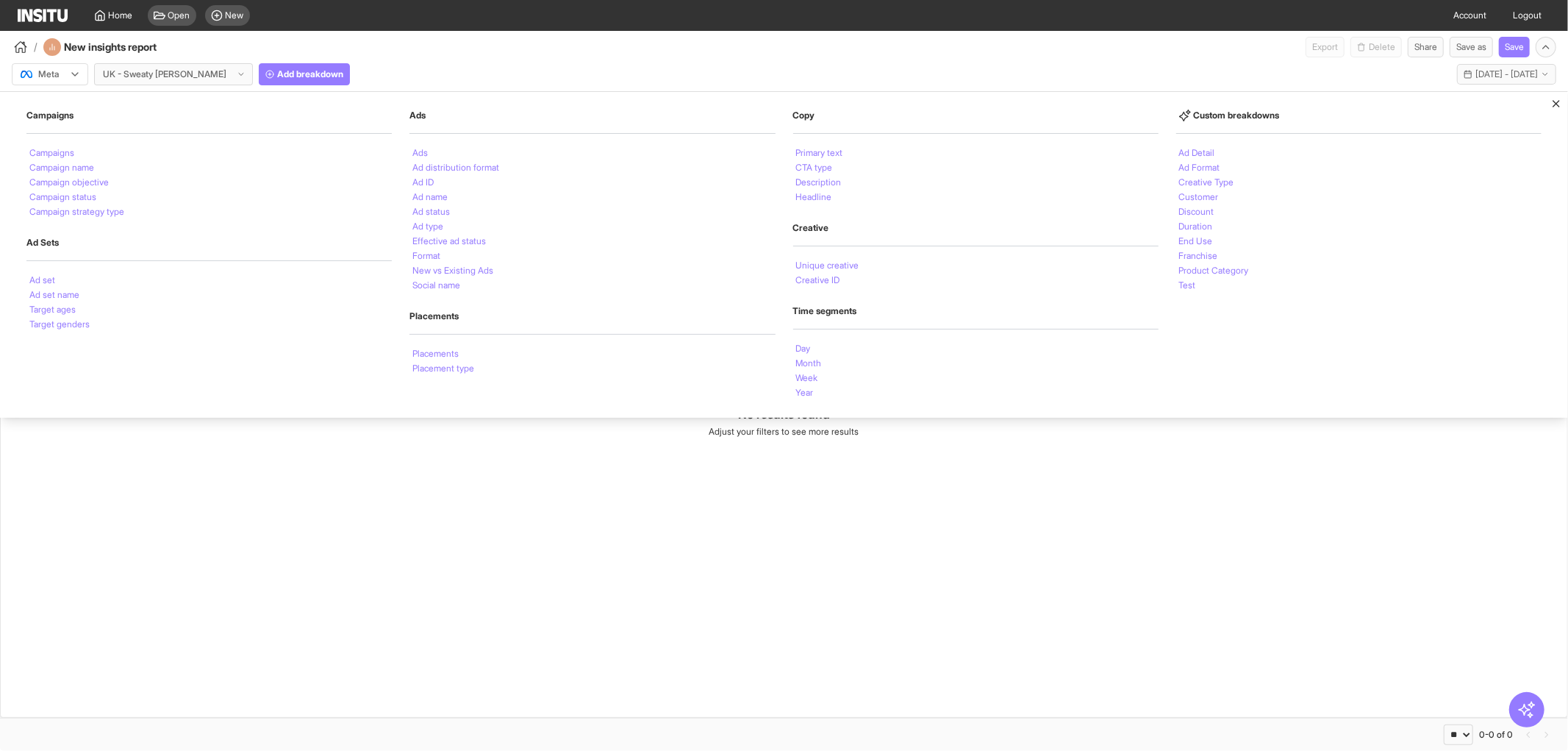
click at [471, 83] on div "Meta UK - Sweaty [PERSON_NAME] Add breakdown Campaigns Campaigns Campaign name …" at bounding box center [784, 71] width 1568 height 28
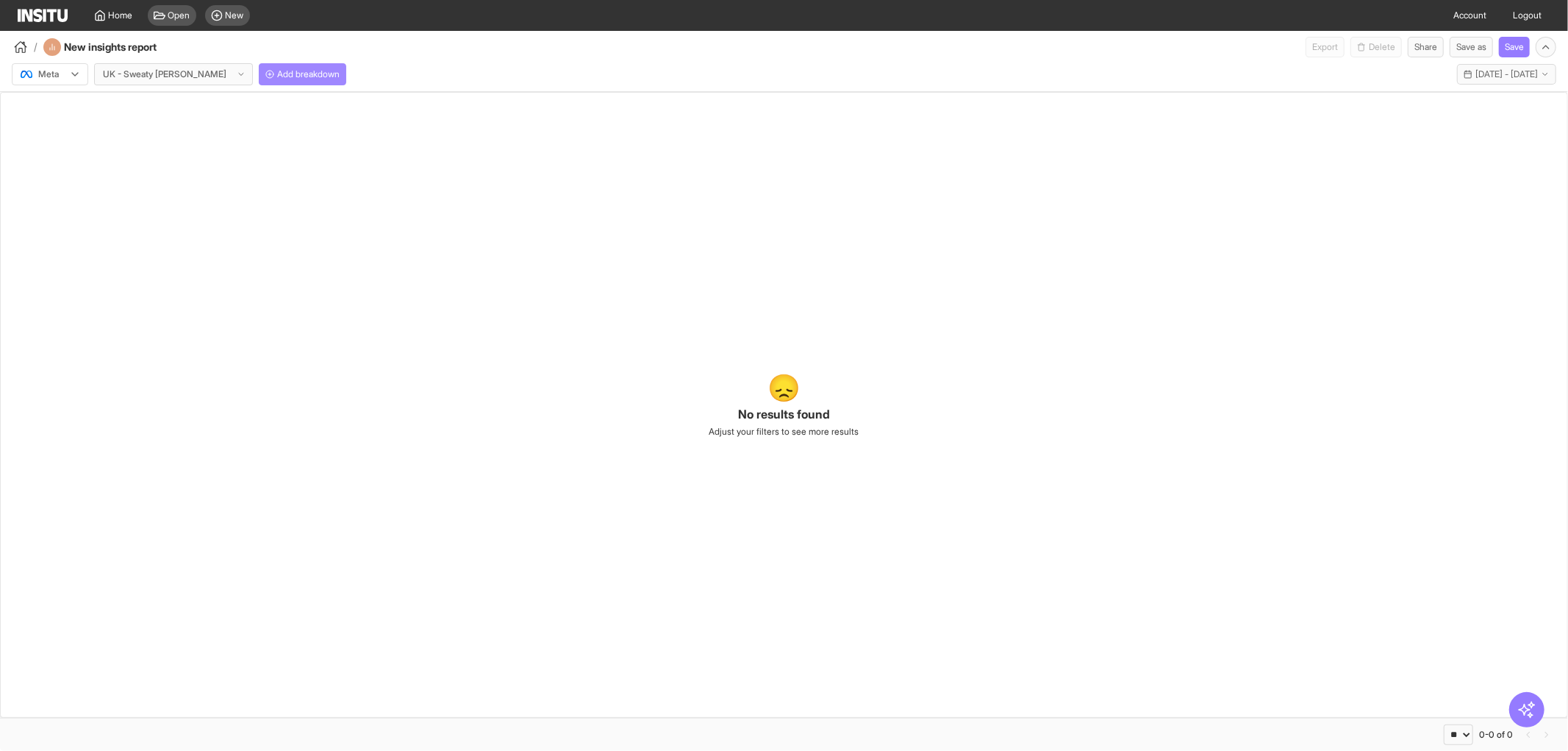
click at [287, 68] on span "Add breakdown" at bounding box center [308, 74] width 62 height 12
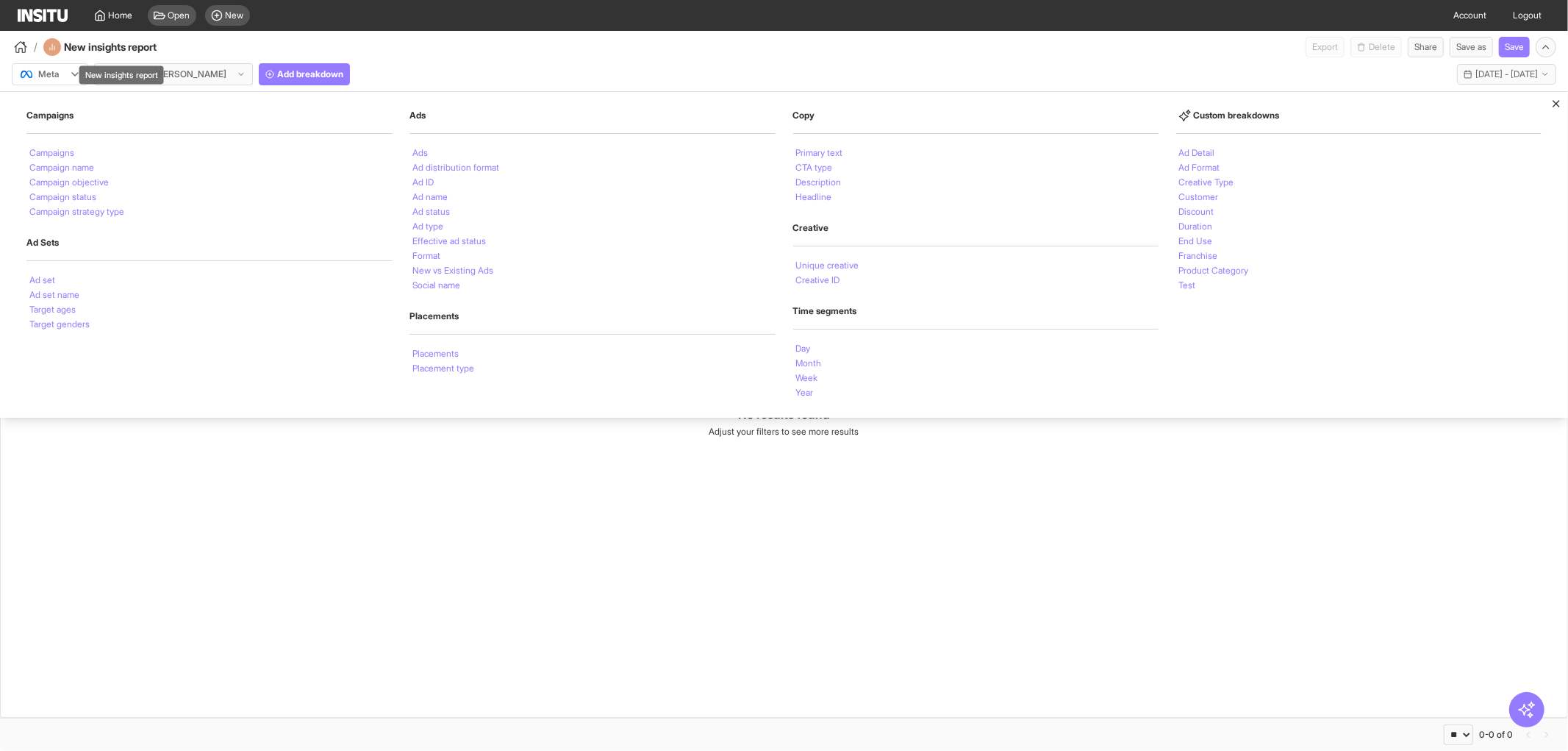
click at [52, 54] on div "New insights report" at bounding box center [52, 46] width 18 height 18
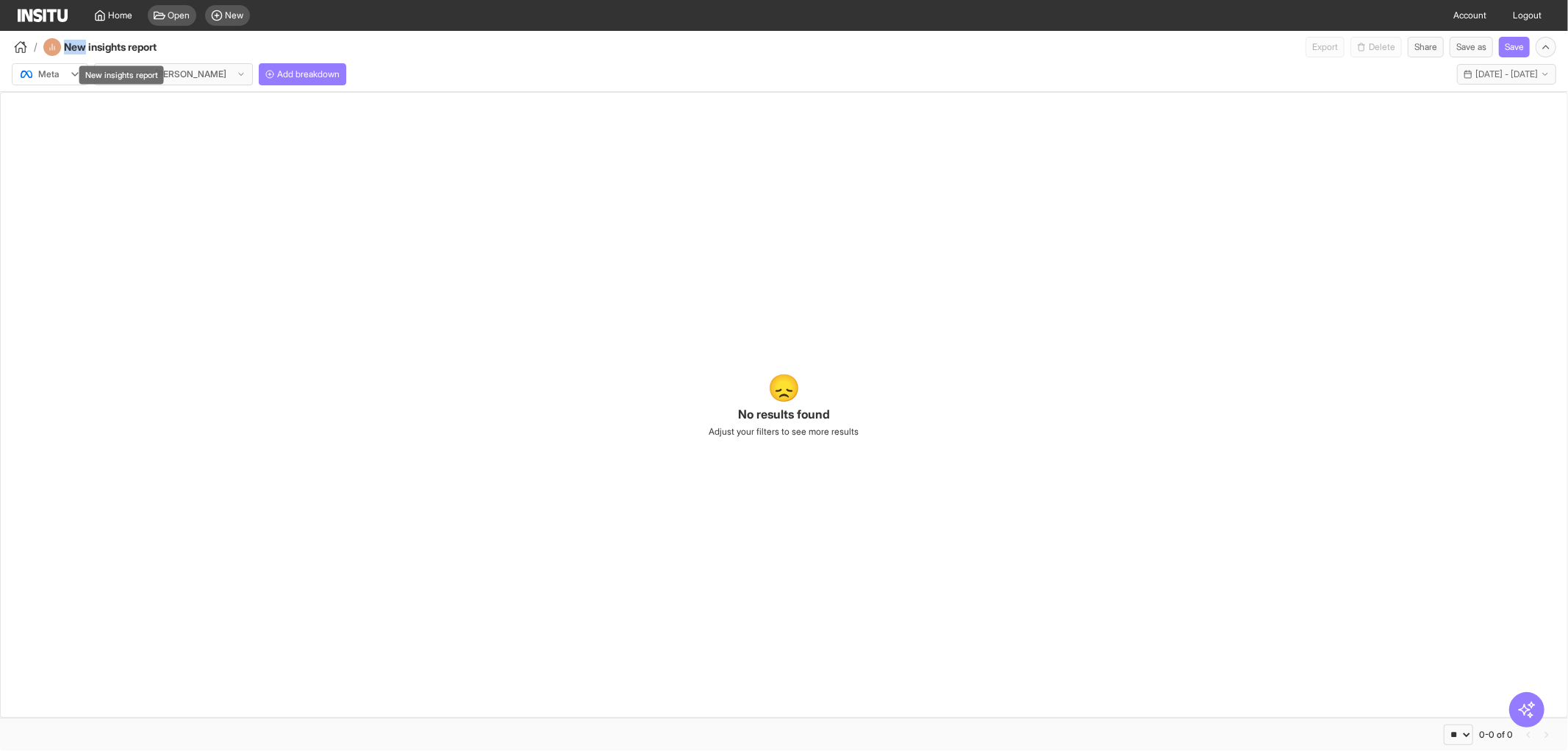
click at [52, 54] on div "New insights report" at bounding box center [52, 46] width 18 height 18
click at [1494, 79] on span "[DATE] - [DATE]" at bounding box center [1506, 74] width 62 height 12
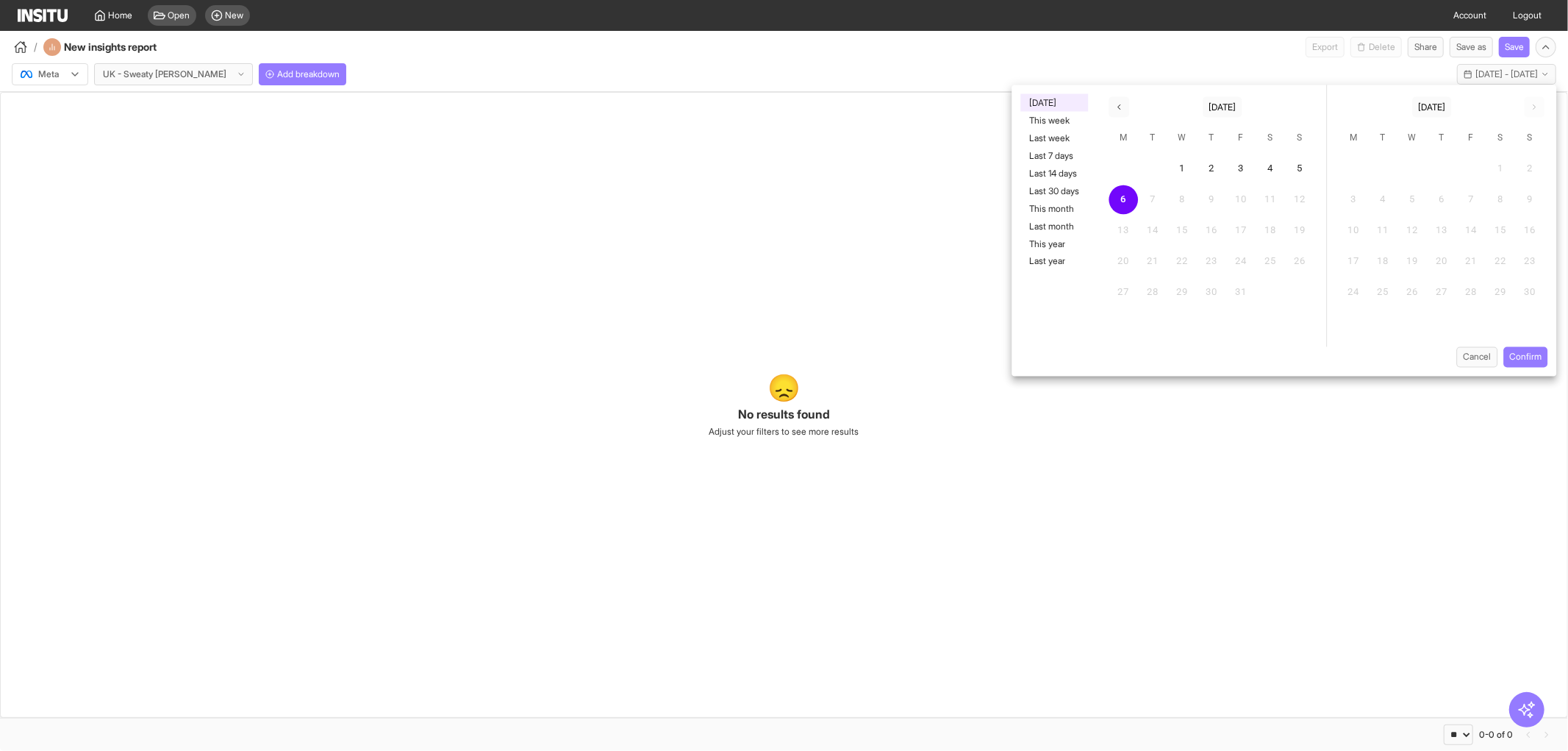
click at [895, 85] on div "Meta UK - Sweaty [PERSON_NAME] Add breakdown [DATE] - [DATE] [DATE] - [DATE]" at bounding box center [784, 74] width 1568 height 34
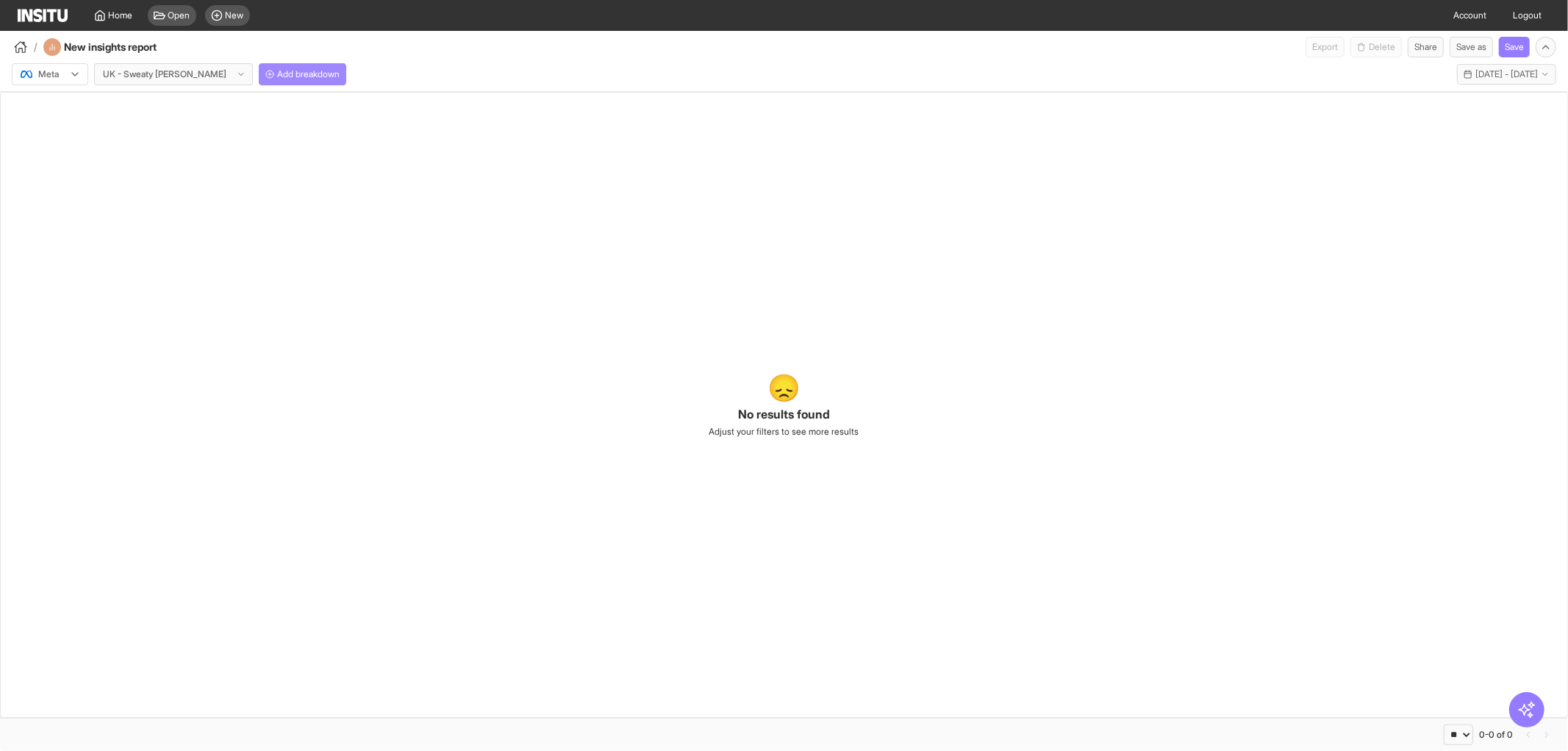
click at [277, 77] on span "Add breakdown" at bounding box center [308, 74] width 62 height 12
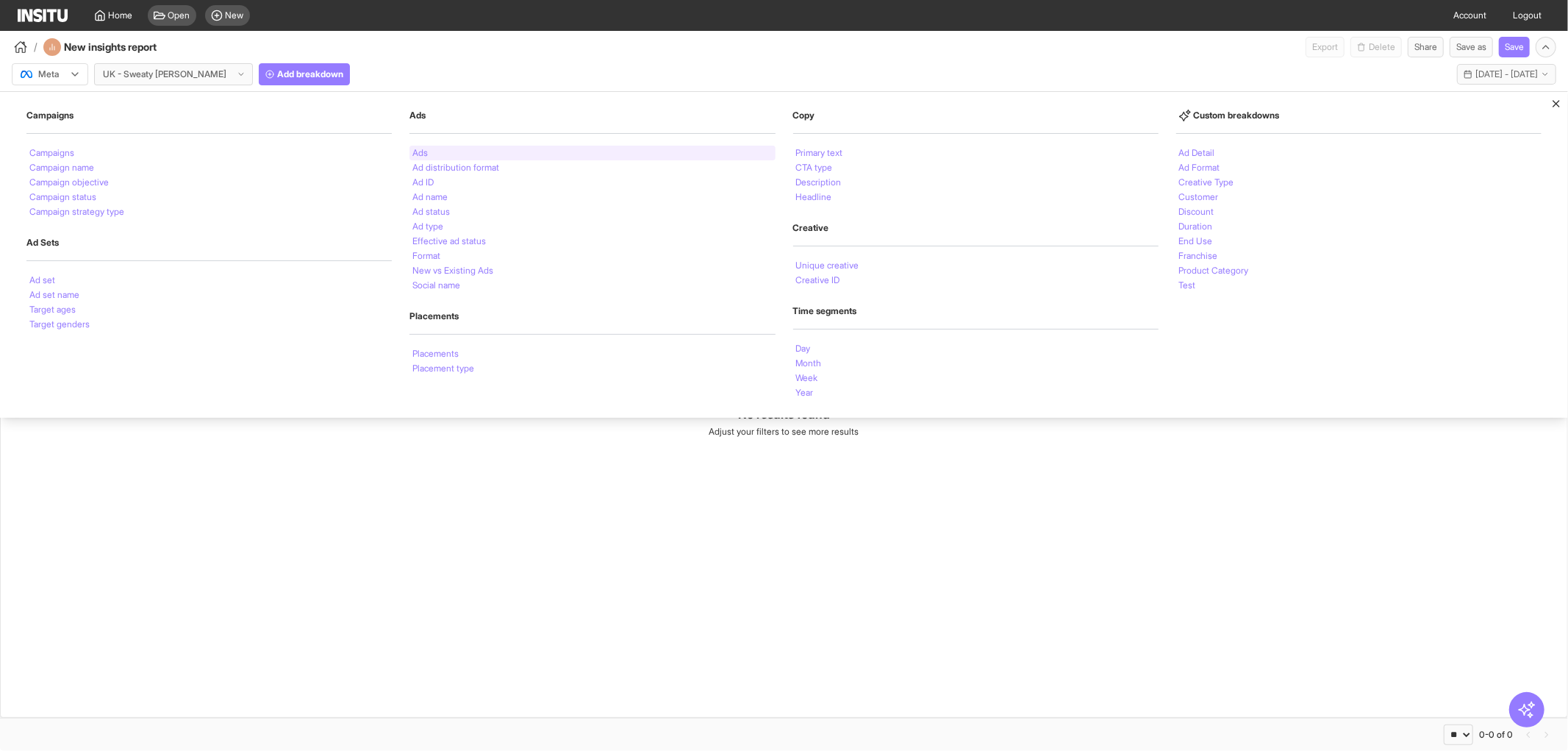
click at [458, 152] on div "Ads" at bounding box center [592, 152] width 366 height 14
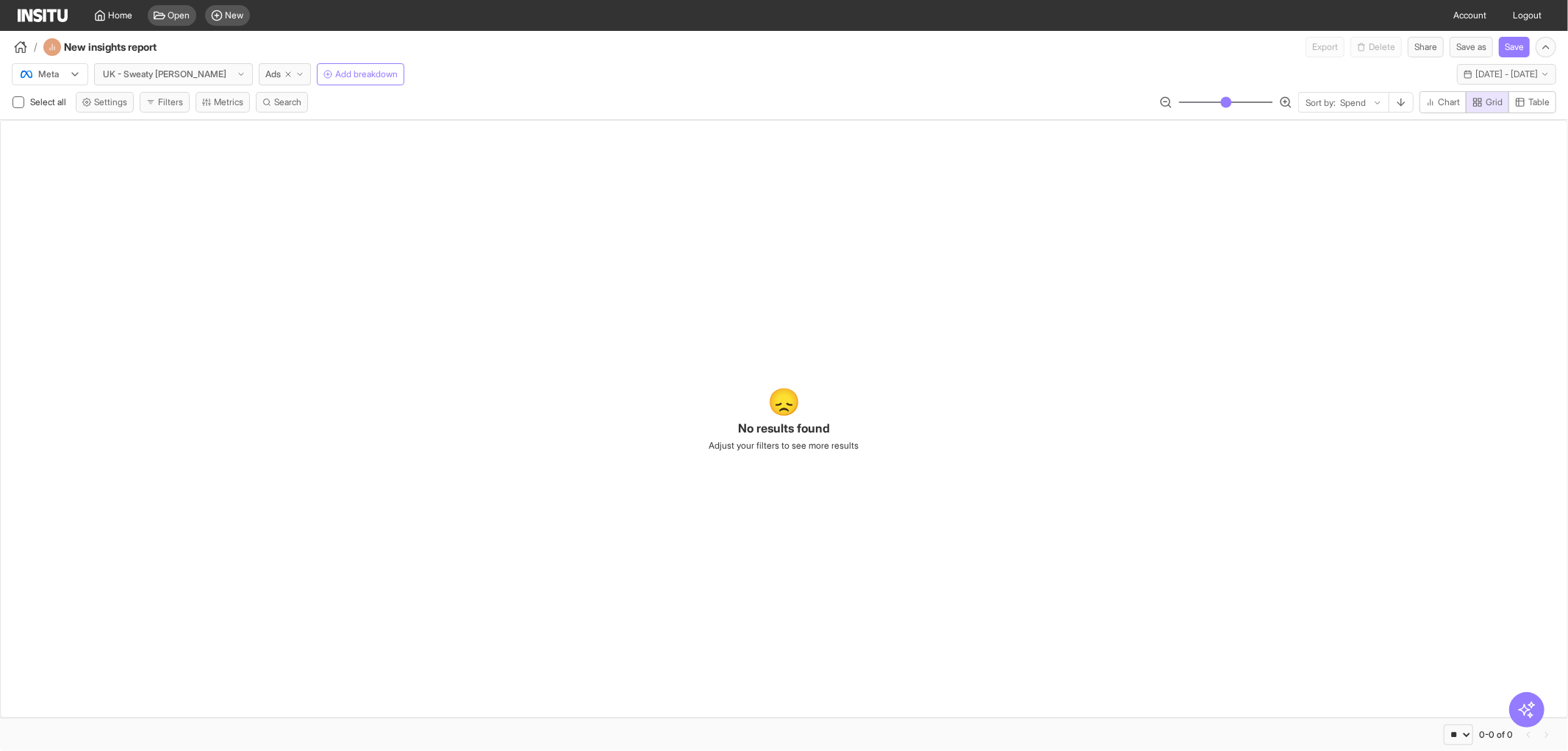
click at [651, 403] on div "😞 No results found Adjust your filters to see more results" at bounding box center [784, 419] width 1568 height 598
click at [288, 105] on span "Search" at bounding box center [288, 102] width 27 height 12
click at [410, 121] on div "😞 No results found Adjust your filters to see more results" at bounding box center [784, 419] width 1568 height 598
click at [219, 113] on div "Select all Settings Filters Metrics Search Sort by: Spend Chart Grid Table" at bounding box center [784, 105] width 1568 height 28
click at [171, 106] on button "Filters" at bounding box center [164, 102] width 50 height 20
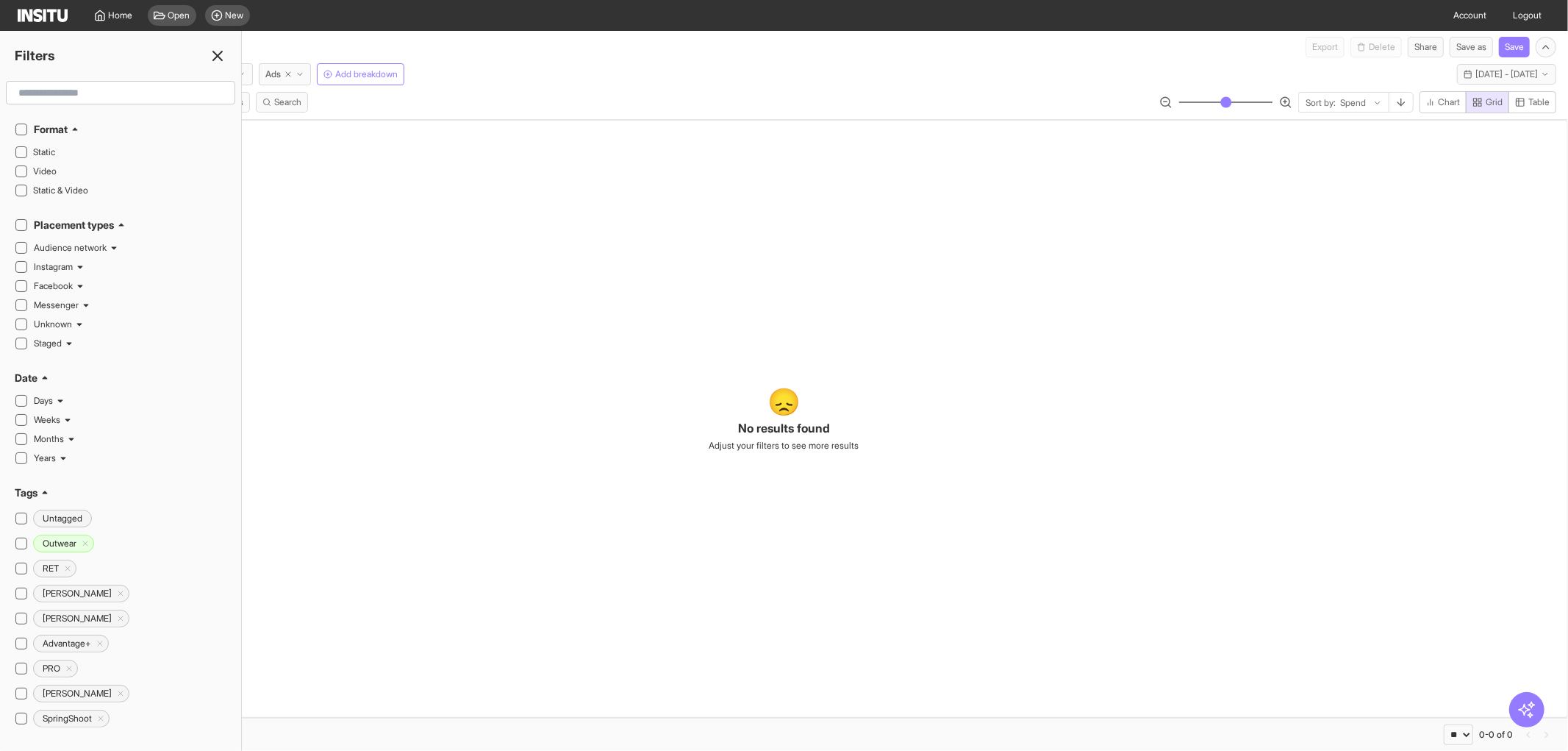
click at [214, 52] on line at bounding box center [217, 56] width 8 height 8
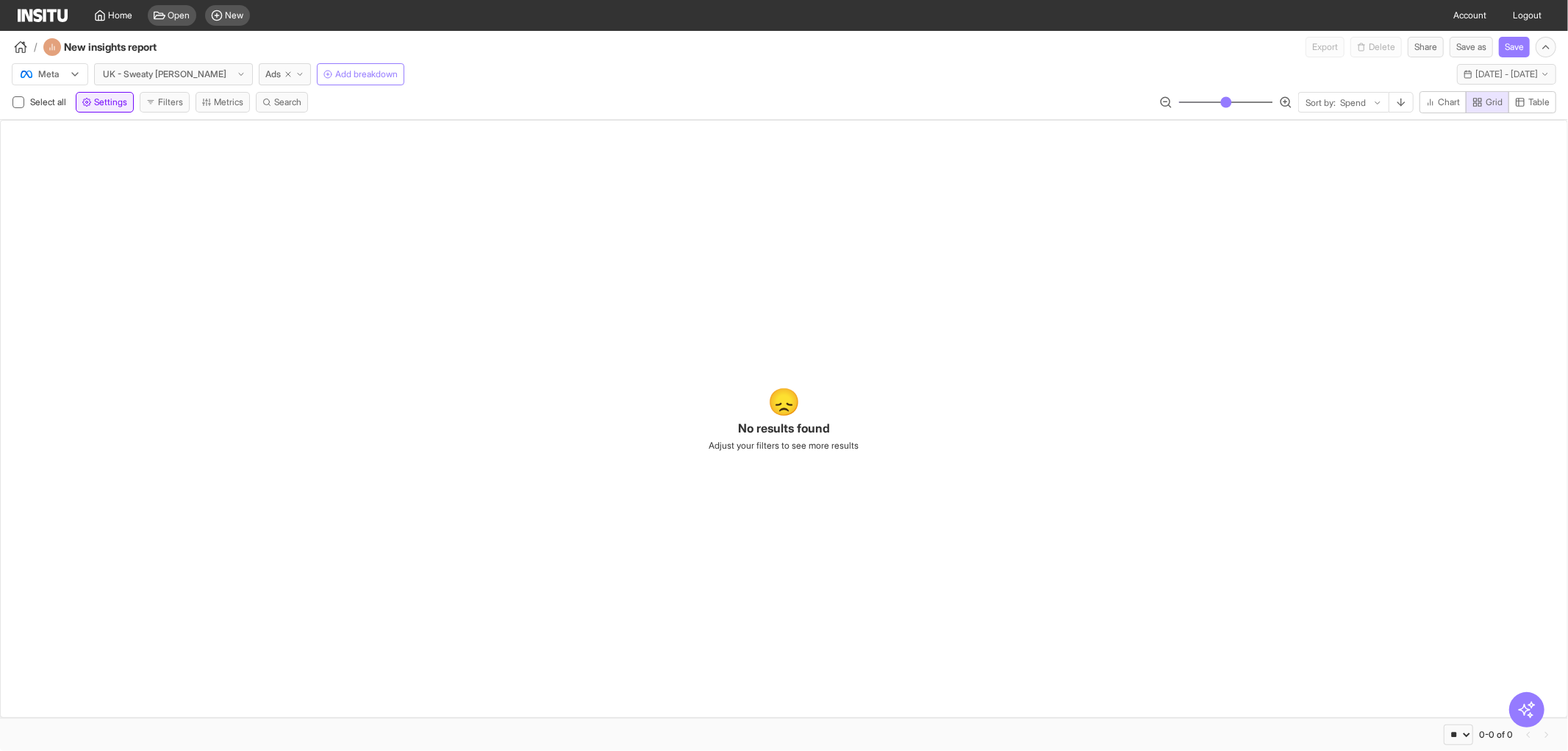
click at [106, 92] on button "Settings" at bounding box center [105, 102] width 58 height 20
click at [218, 42] on div "Settings Chart Grid Table Manage metrics Simplify appearance" at bounding box center [121, 391] width 241 height 720
click at [220, 48] on icon at bounding box center [217, 56] width 18 height 18
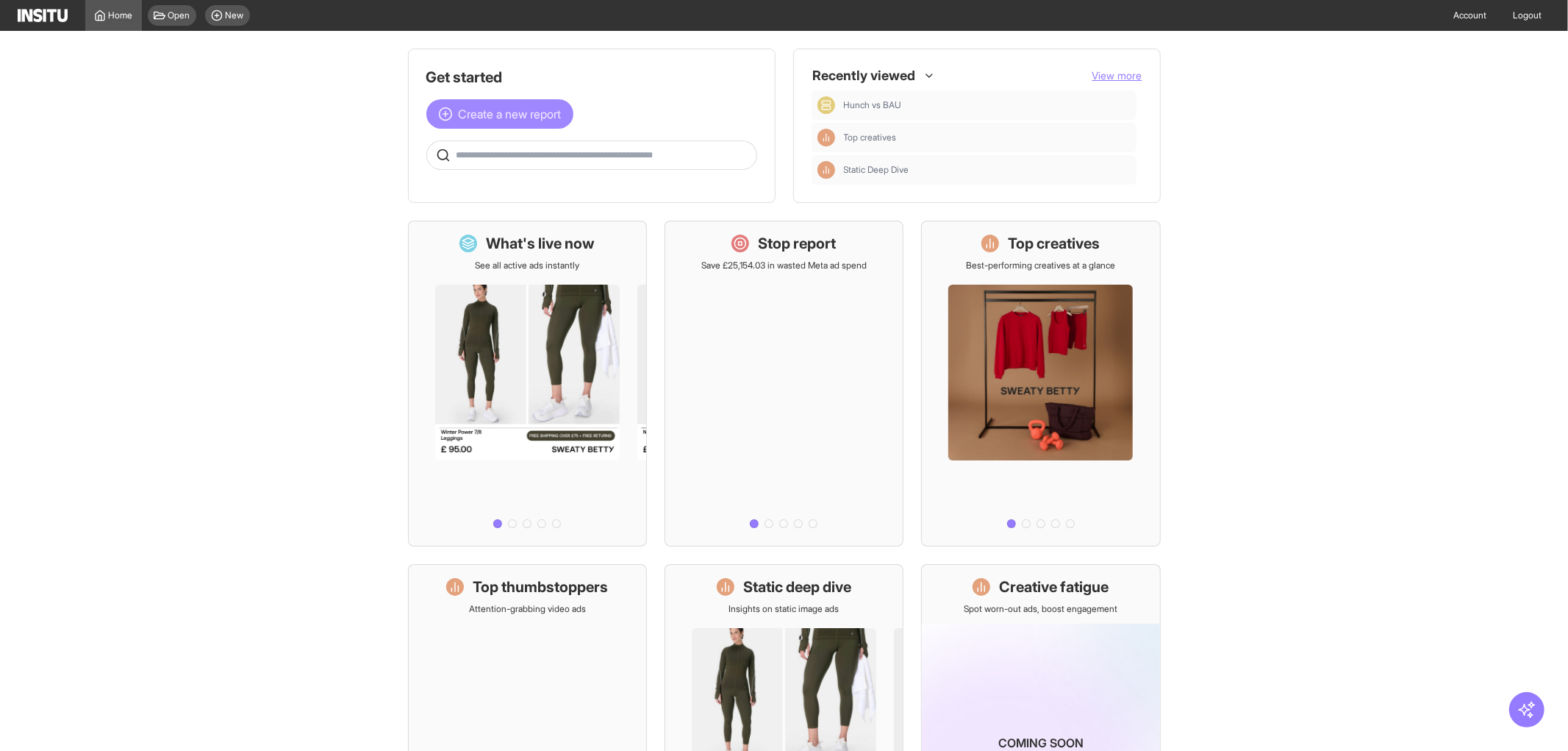
click at [531, 116] on span "Create a new report" at bounding box center [510, 114] width 103 height 18
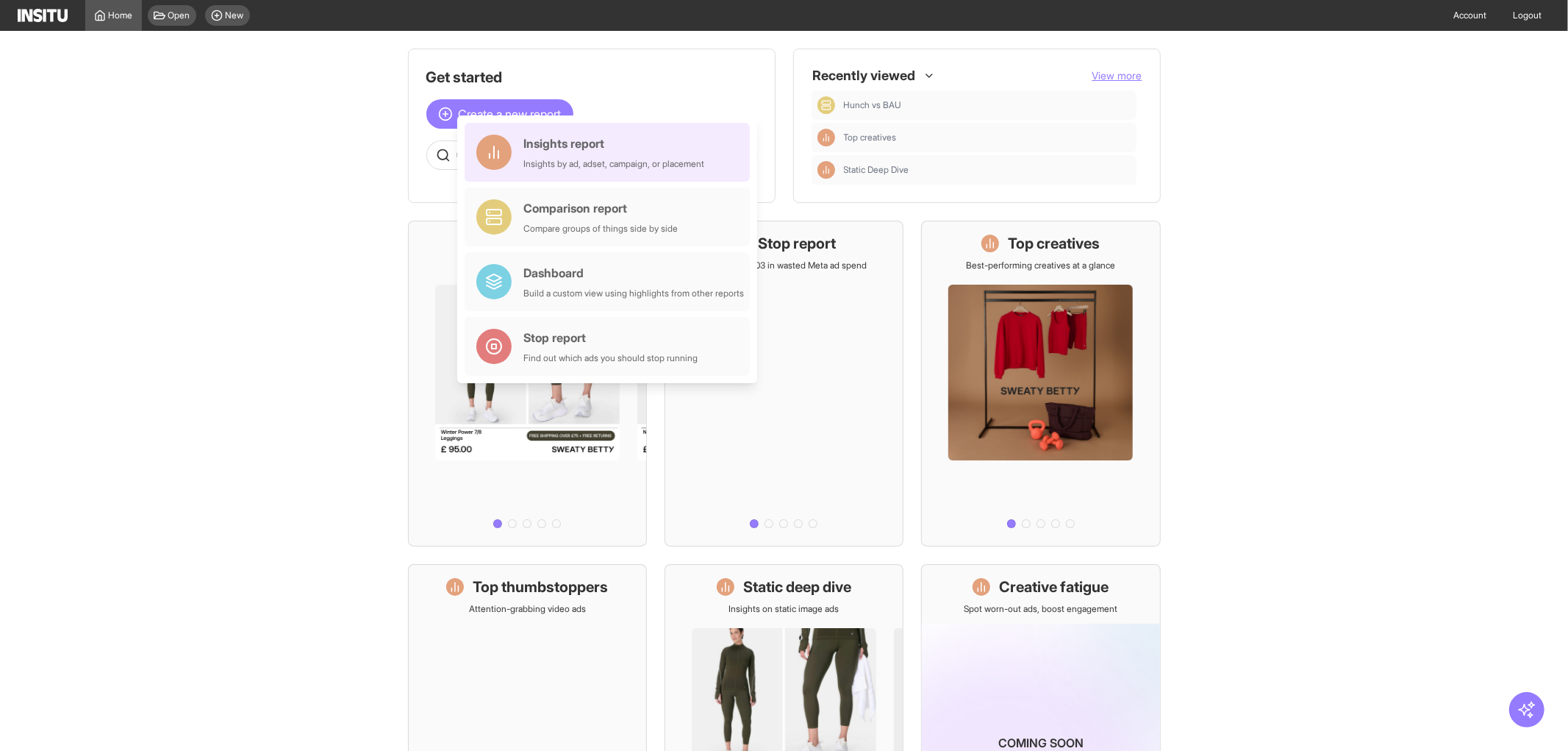
click at [569, 145] on div "Insights report" at bounding box center [614, 143] width 181 height 18
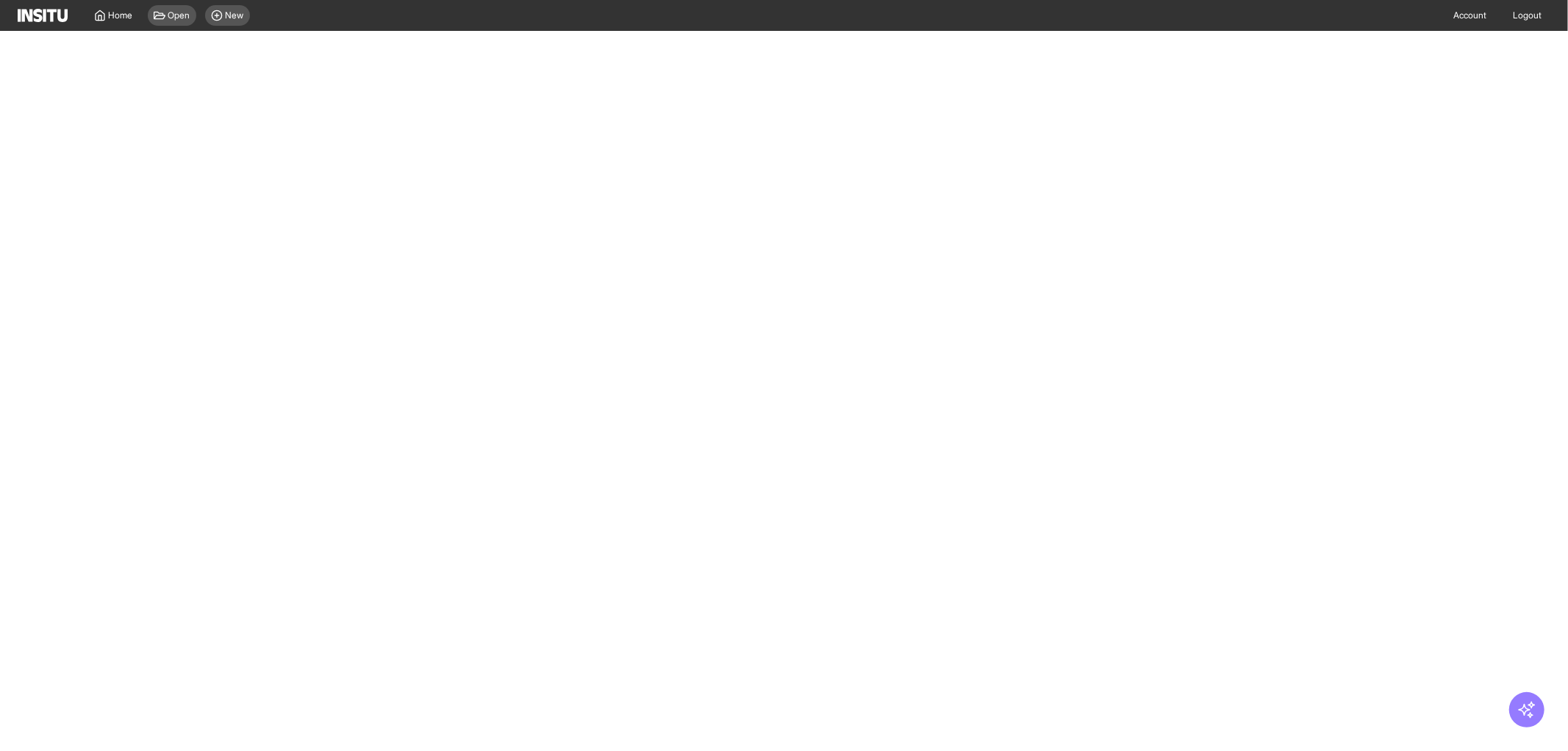
select select "**"
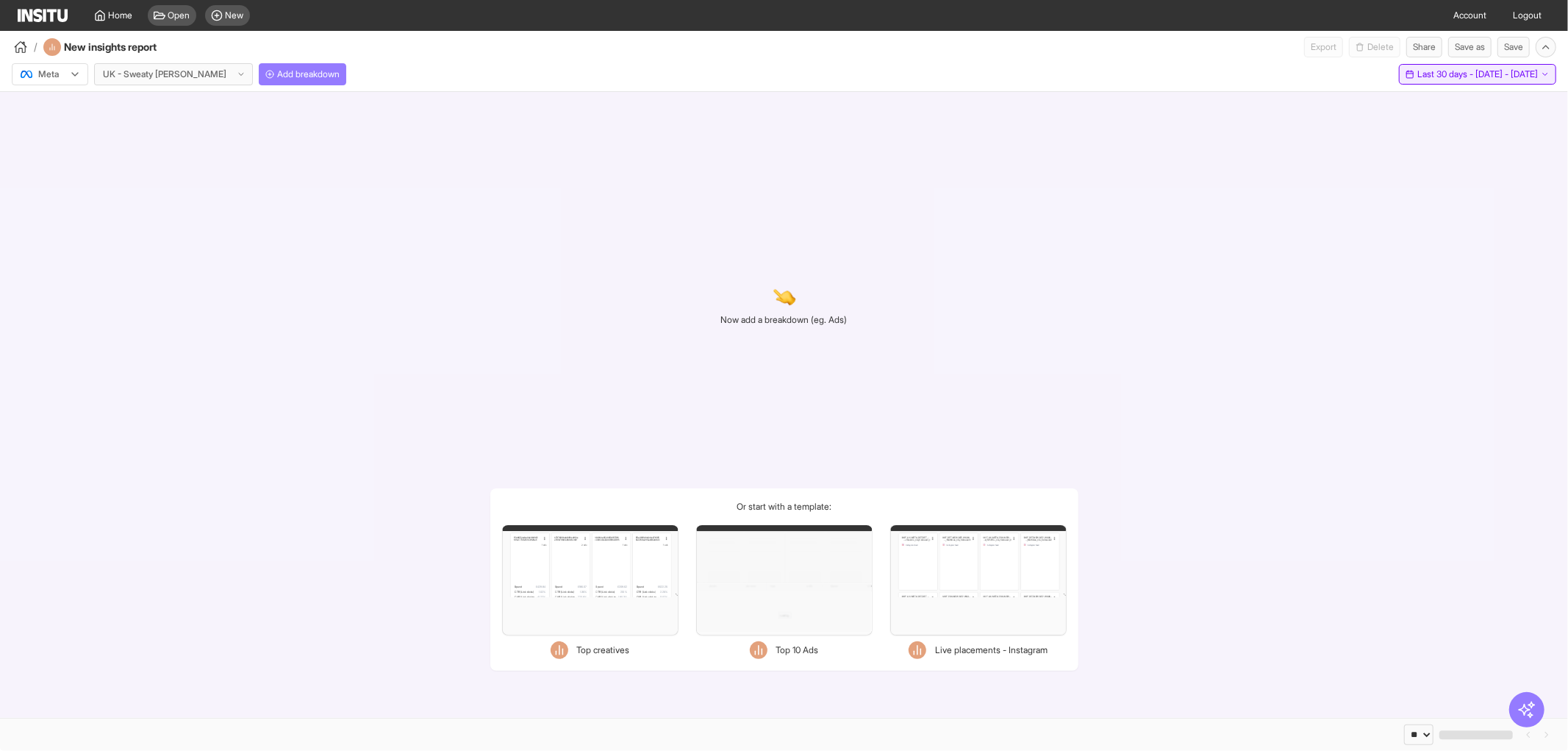
click at [1431, 73] on span "Last 30 days - [DATE] - [DATE]" at bounding box center [1478, 74] width 121 height 12
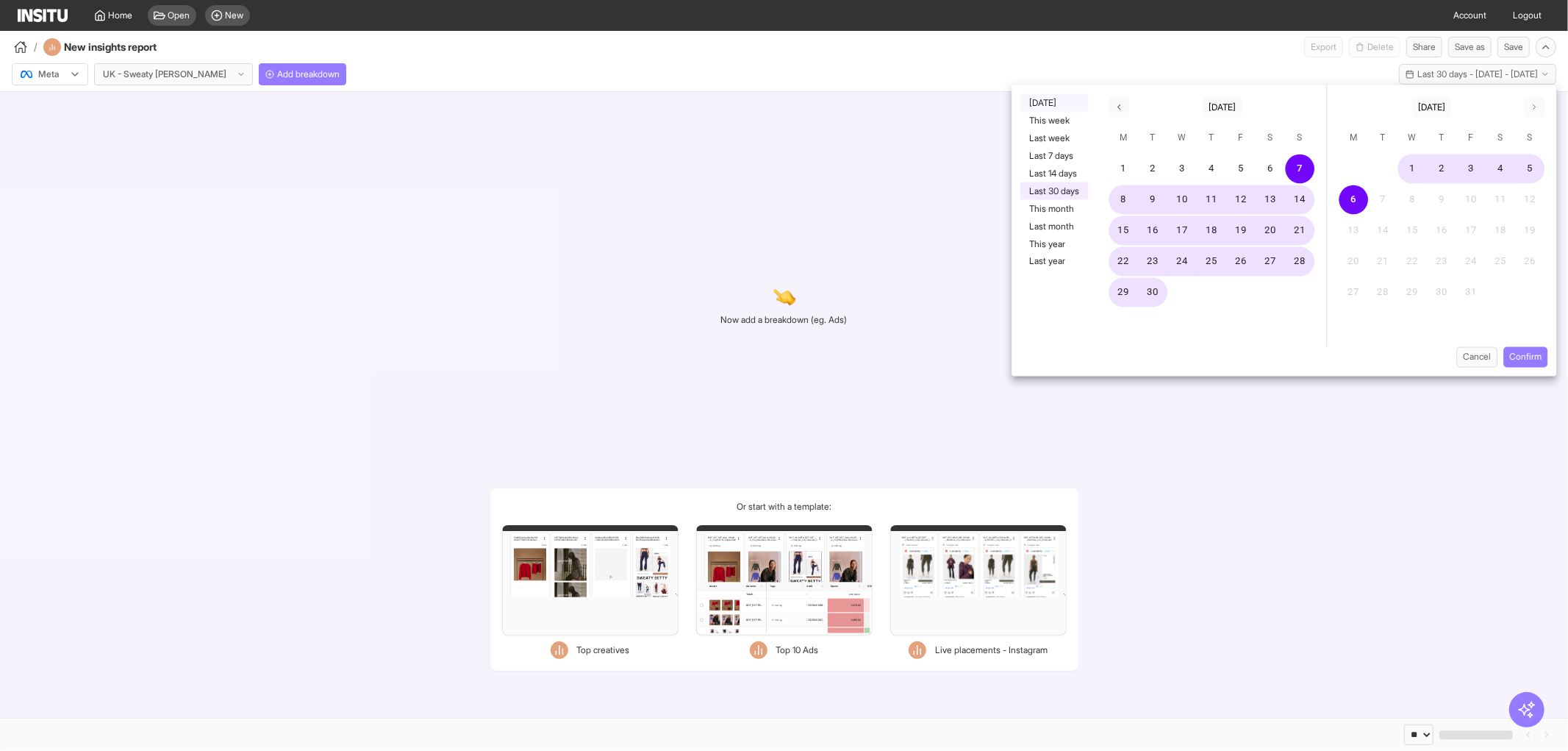
click at [1039, 101] on button "[DATE]" at bounding box center [1055, 102] width 68 height 18
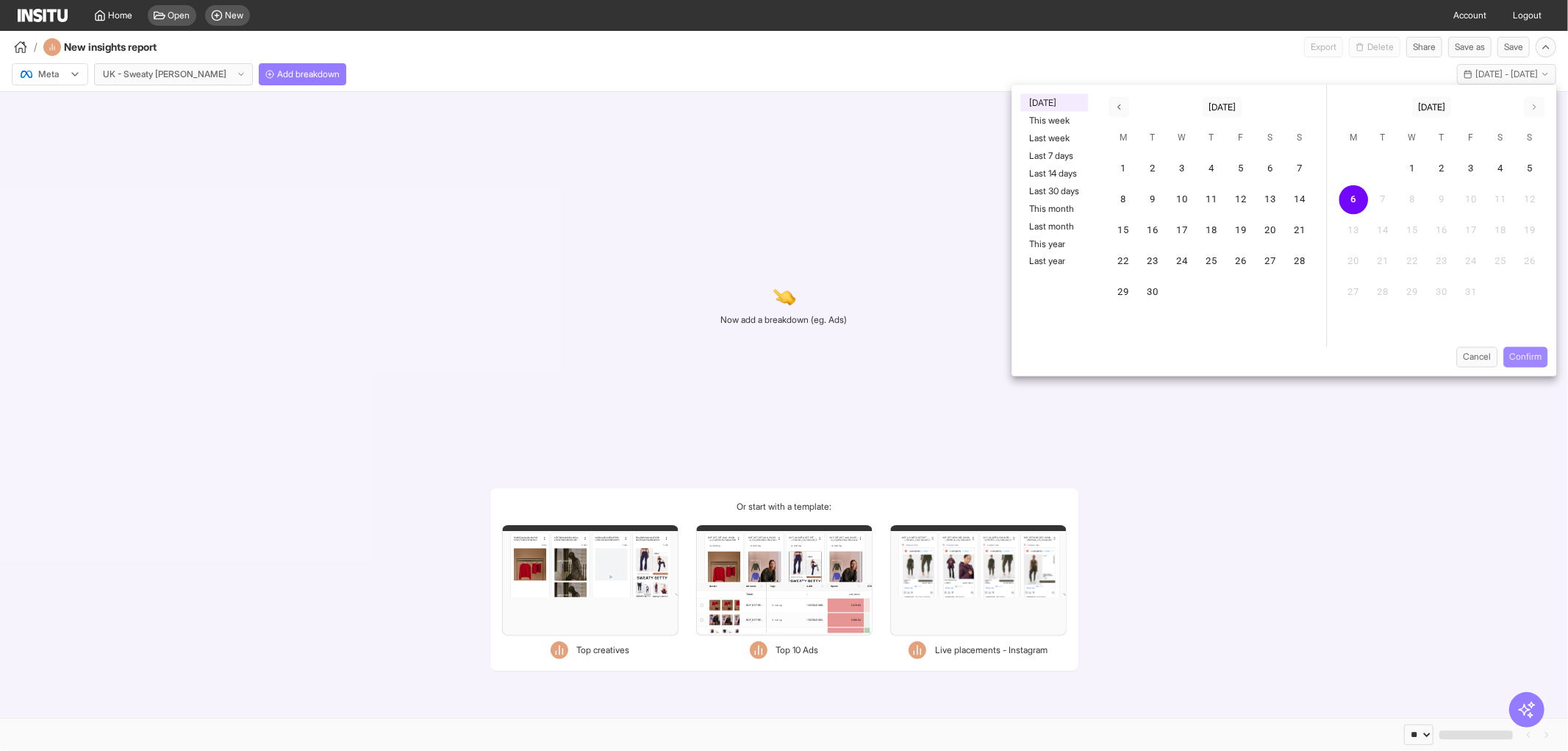
click at [1532, 353] on button "Confirm" at bounding box center [1526, 357] width 44 height 20
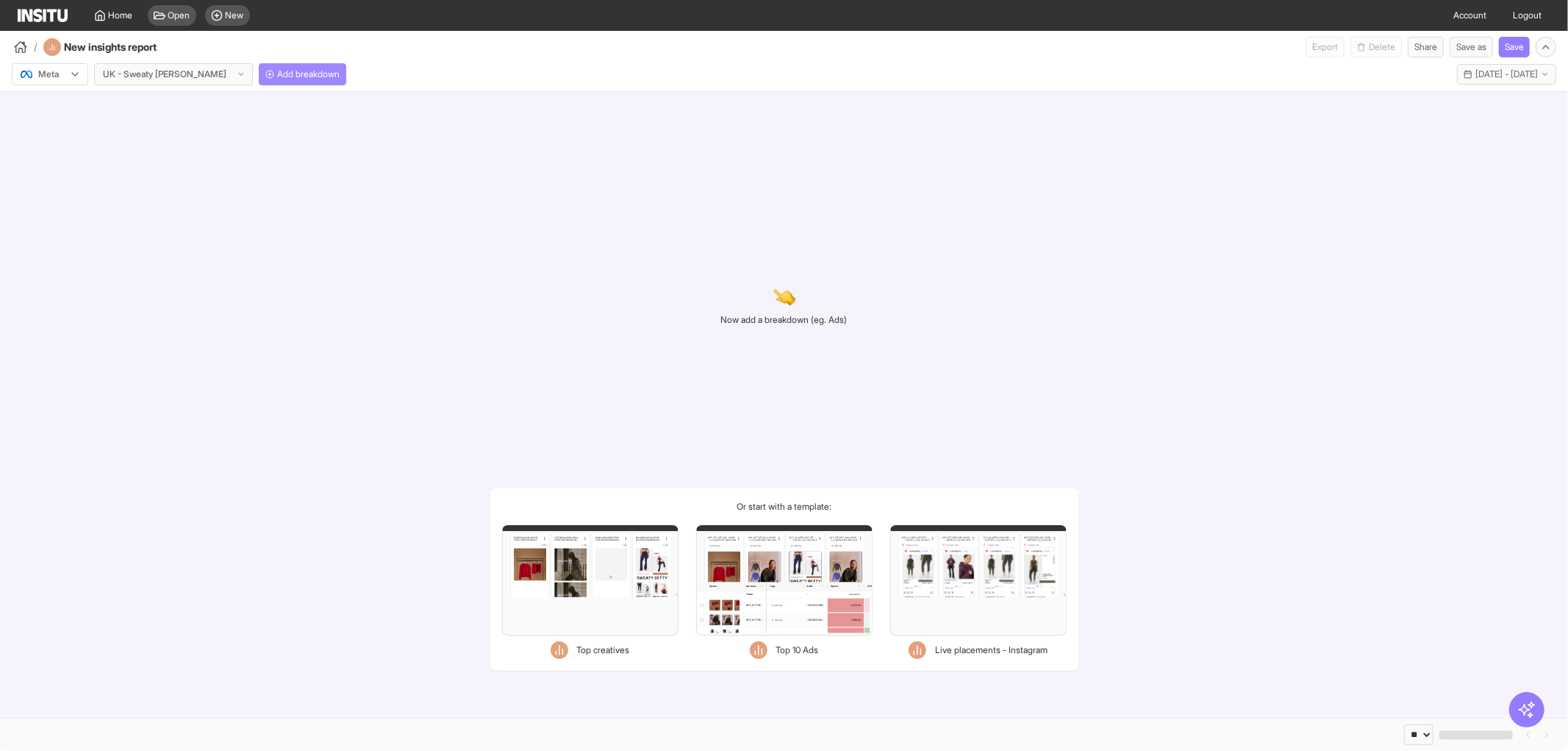
click at [277, 76] on span "Add breakdown" at bounding box center [308, 74] width 62 height 12
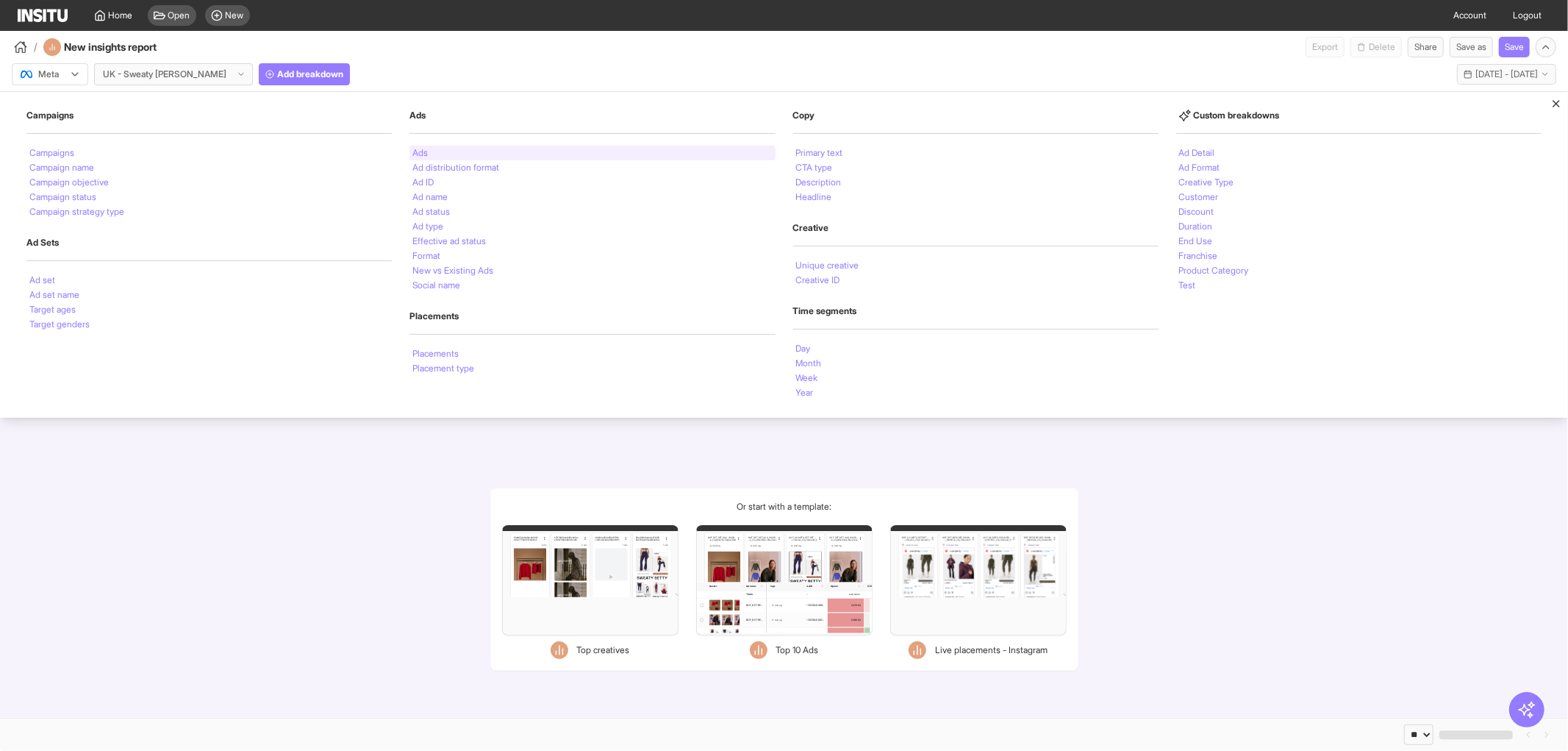
click at [442, 152] on div "Ads" at bounding box center [592, 152] width 366 height 14
